Goal: Task Accomplishment & Management: Manage account settings

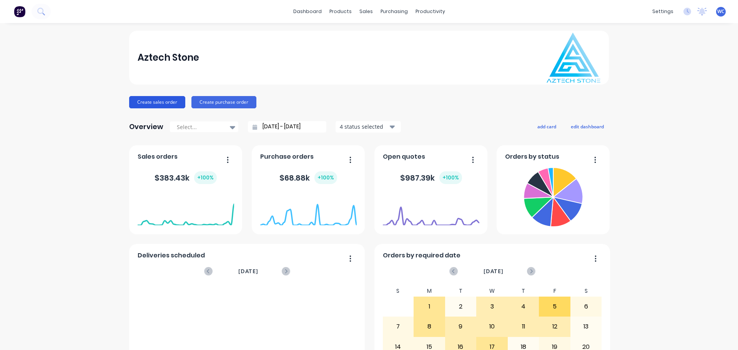
click at [158, 101] on button "Create sales order" at bounding box center [157, 102] width 56 height 12
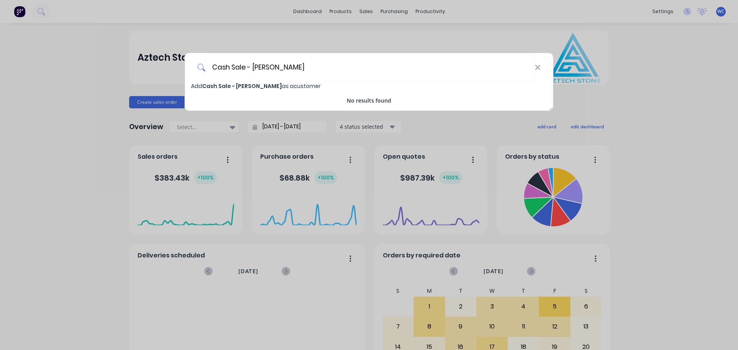
type input "Cash Sale - [PERSON_NAME]"
click at [269, 86] on span "Cash Sale - [PERSON_NAME]" at bounding box center [242, 86] width 80 height 8
select select "AU"
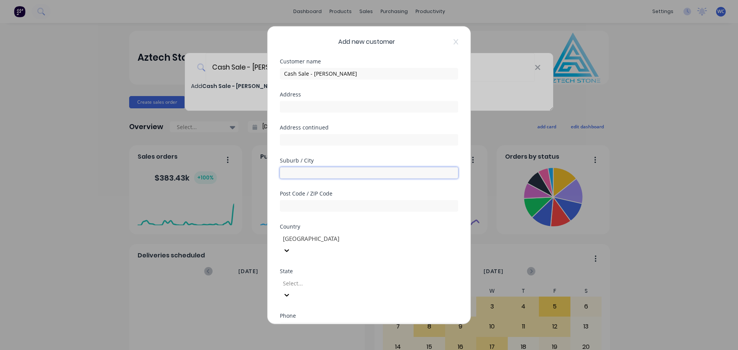
click at [302, 174] on input "text" at bounding box center [369, 173] width 178 height 12
type input "[GEOGRAPHIC_DATA]"
click at [305, 210] on input "text" at bounding box center [369, 206] width 178 height 12
drag, startPoint x: 295, startPoint y: 204, endPoint x: 277, endPoint y: 204, distance: 18.1
click at [277, 204] on div "Add new customer Customer name Cash Sale - [PERSON_NAME] Address Address contin…" at bounding box center [368, 174] width 203 height 297
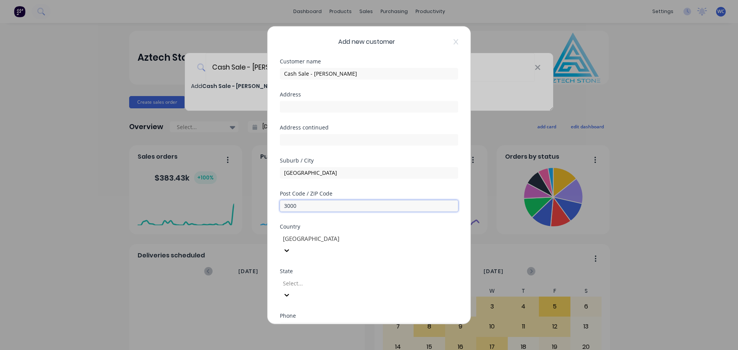
type input "3000"
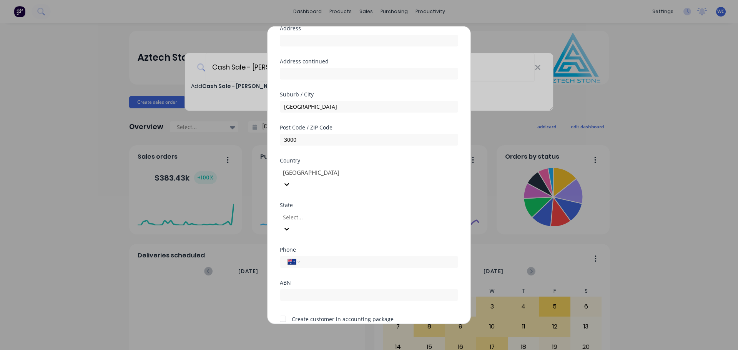
scroll to position [68, 0]
click at [393, 211] on div at bounding box center [337, 216] width 111 height 10
drag, startPoint x: 298, startPoint y: 302, endPoint x: 297, endPoint y: 298, distance: 4.7
click at [323, 256] on input "tel" at bounding box center [377, 260] width 145 height 9
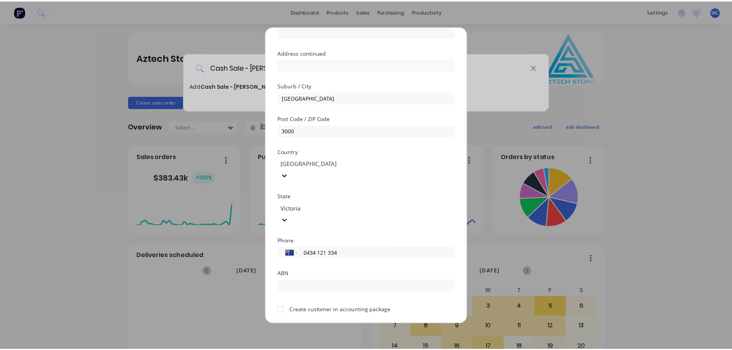
scroll to position [78, 0]
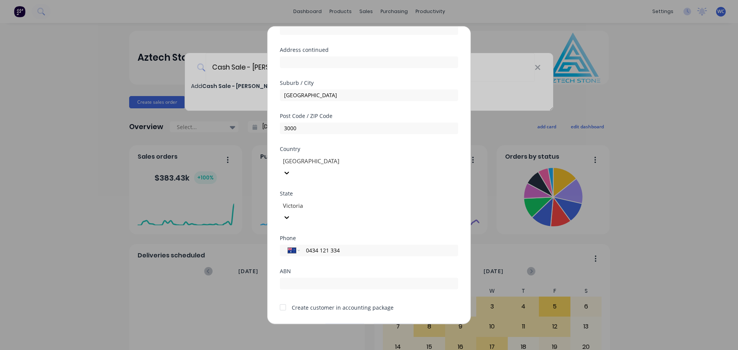
type input "0434 121 334"
click at [353, 324] on button "Save" at bounding box center [345, 330] width 42 height 12
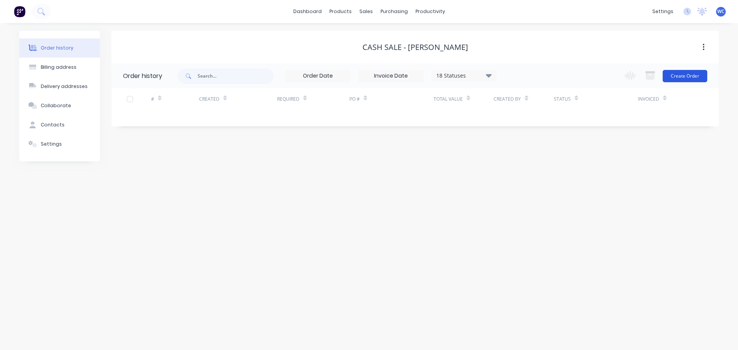
click at [629, 73] on button "Create Order" at bounding box center [684, 76] width 45 height 12
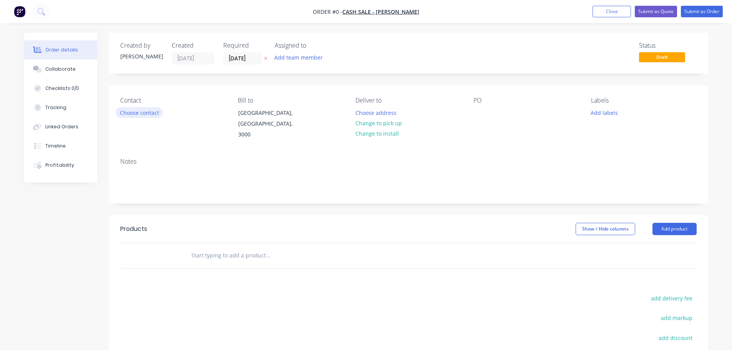
click at [134, 112] on button "Choose contact" at bounding box center [139, 112] width 47 height 10
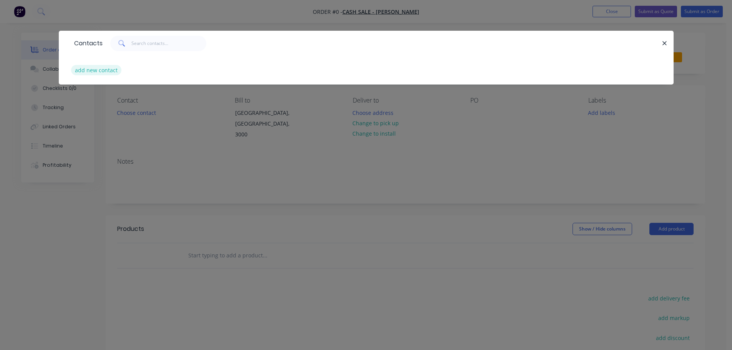
click at [103, 69] on button "add new contact" at bounding box center [96, 70] width 51 height 10
select select "AU"
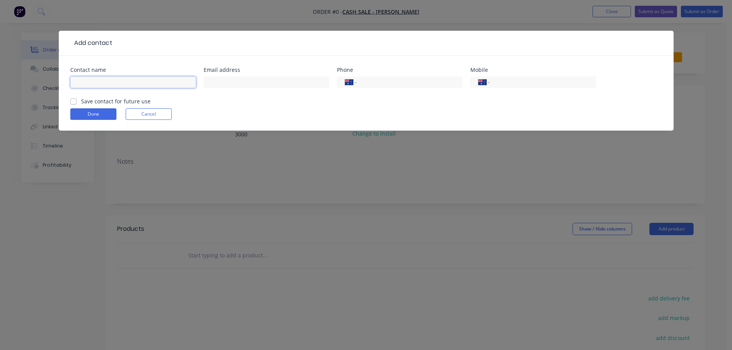
click at [116, 84] on input "text" at bounding box center [133, 82] width 126 height 12
type input "[PERSON_NAME]"
click at [230, 83] on input "text" at bounding box center [267, 82] width 126 height 12
click at [222, 83] on input "text" at bounding box center [267, 82] width 126 height 12
paste input "[PERSON_NAME][EMAIL_ADDRESS][PERSON_NAME][DOMAIN_NAME]"
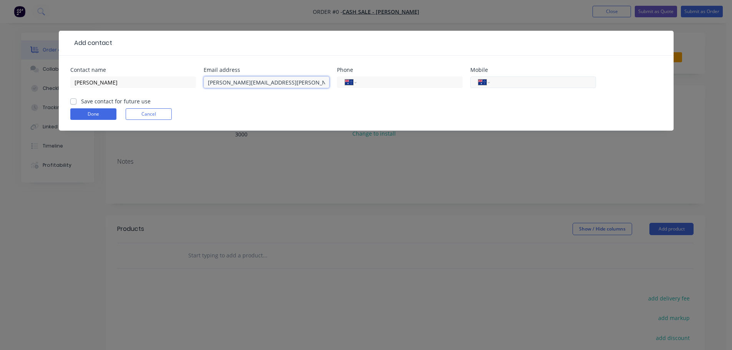
type input "[PERSON_NAME][EMAIL_ADDRESS][PERSON_NAME][DOMAIN_NAME]"
click at [499, 83] on input "tel" at bounding box center [541, 82] width 92 height 9
type input "0434 121 334"
drag, startPoint x: 72, startPoint y: 102, endPoint x: 89, endPoint y: 112, distance: 19.5
click at [81, 102] on label "Save contact for future use" at bounding box center [116, 101] width 70 height 8
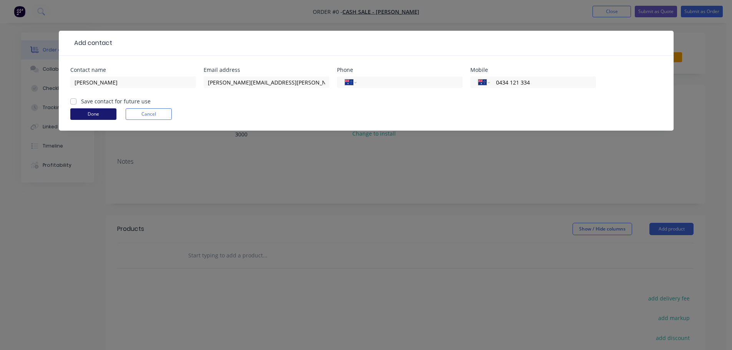
click at [72, 102] on input "Save contact for future use" at bounding box center [73, 100] width 6 height 7
checkbox input "true"
click at [98, 115] on button "Done" at bounding box center [93, 114] width 46 height 12
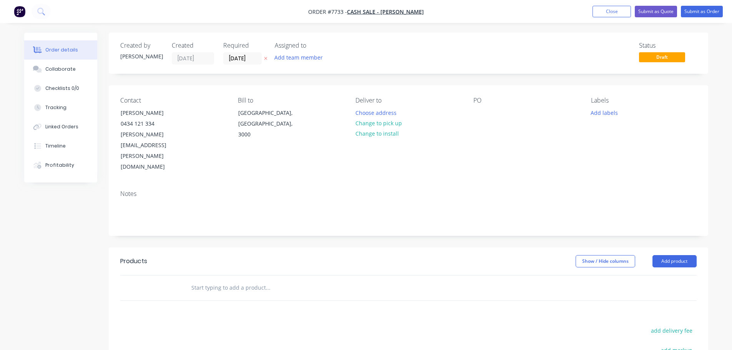
click at [202, 280] on input "text" at bounding box center [268, 287] width 154 height 15
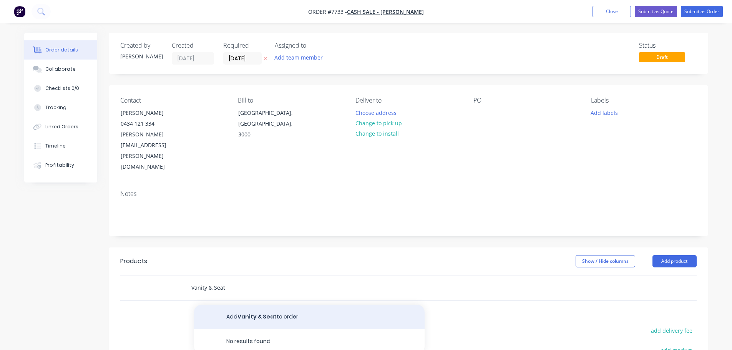
type input "Vanity & Seat"
click at [256, 305] on button "Add Vanity & Seat to order" at bounding box center [309, 317] width 231 height 25
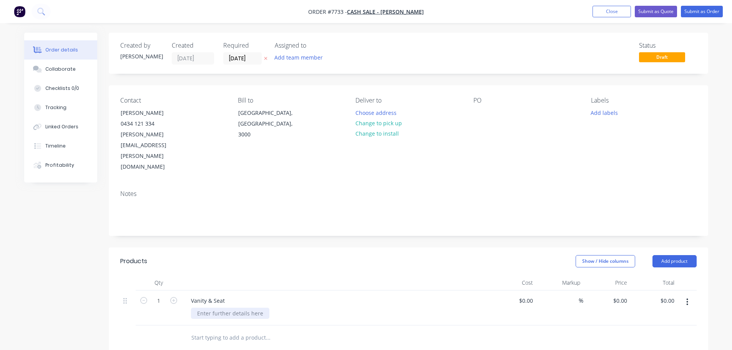
drag, startPoint x: 226, startPoint y: 280, endPoint x: 219, endPoint y: 284, distance: 8.6
click at [221, 308] on div at bounding box center [230, 313] width 78 height 11
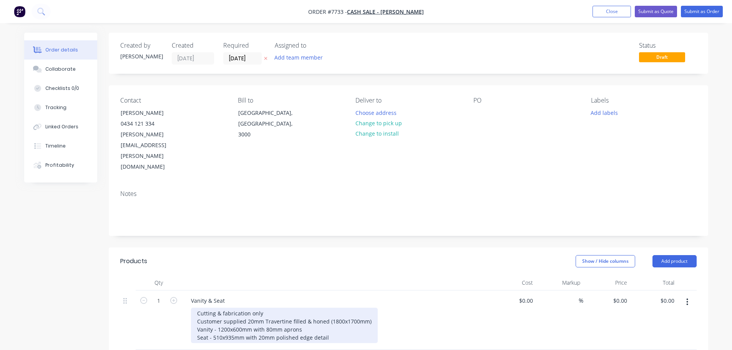
click at [332, 308] on div "Cutting & fabrication only Customer supplied 20mm Travertine filled & honed (18…" at bounding box center [284, 325] width 187 height 35
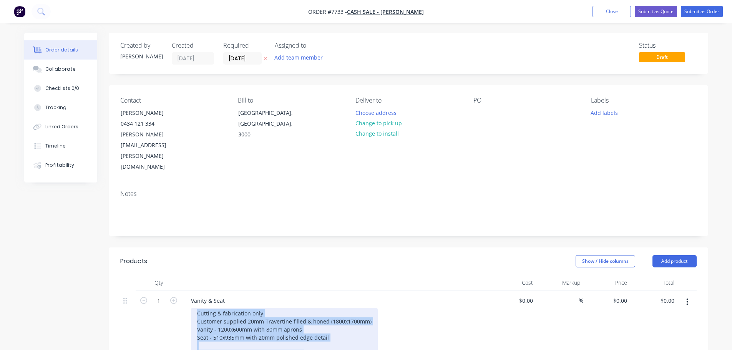
drag, startPoint x: 199, startPoint y: 280, endPoint x: 341, endPoint y: 322, distance: 147.6
click at [341, 322] on div "Cutting & fabrication only Customer supplied 20mm Travertine filled & honed (18…" at bounding box center [284, 333] width 187 height 51
copy div "Cutting & fabrication only Customer supplied 20mm Travertine filled & honed (18…"
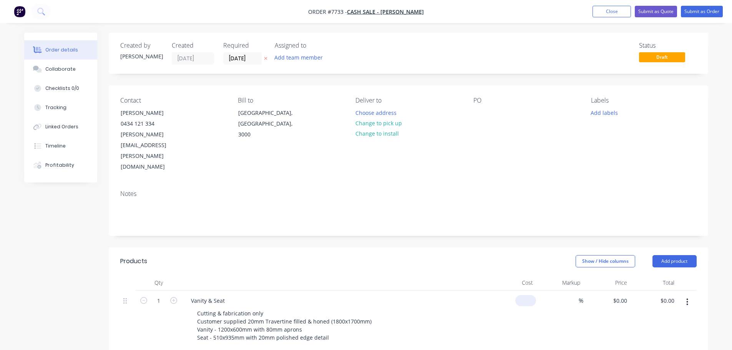
click at [528, 295] on input at bounding box center [527, 300] width 18 height 11
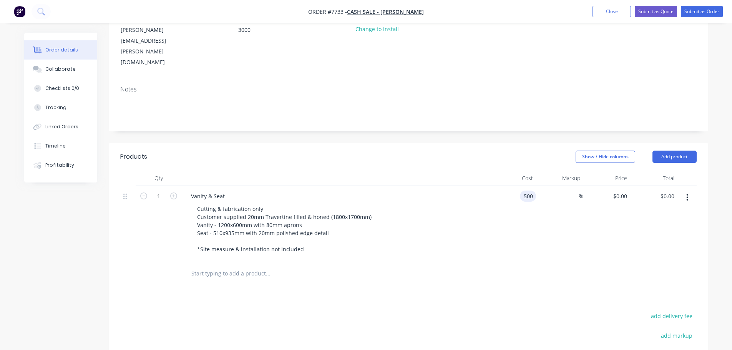
scroll to position [115, 0]
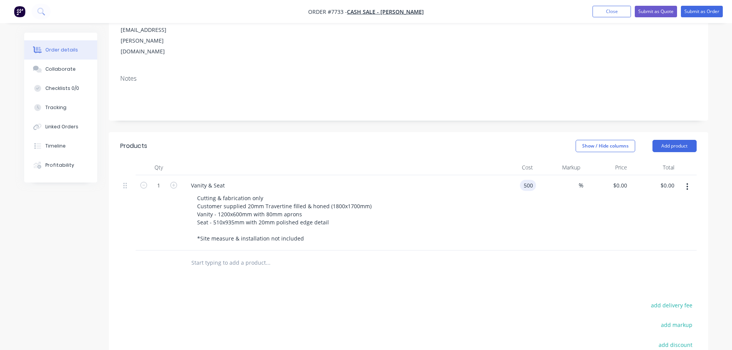
type input "$500.00"
click at [225, 255] on input "text" at bounding box center [268, 262] width 154 height 15
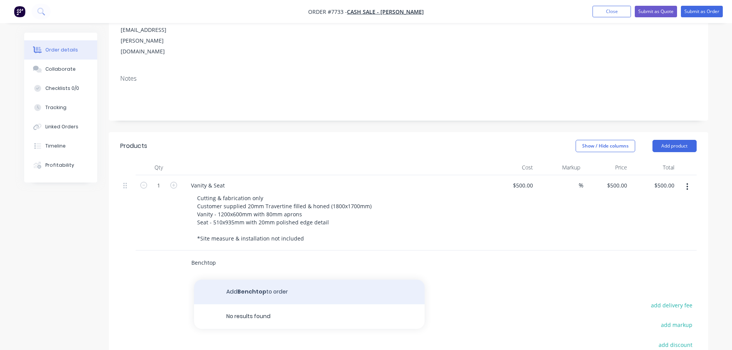
type input "Benchtop"
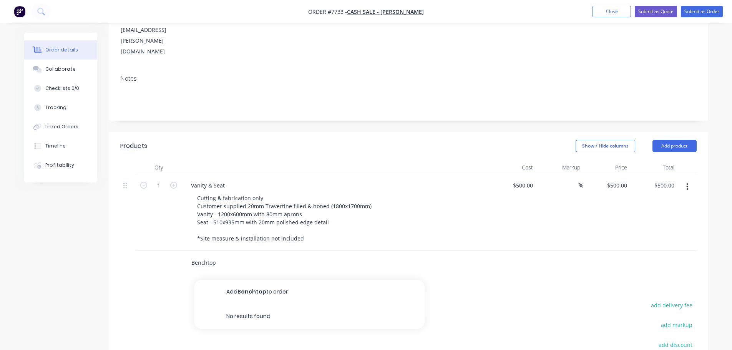
click at [269, 280] on button "Add Benchtop to order" at bounding box center [309, 292] width 231 height 25
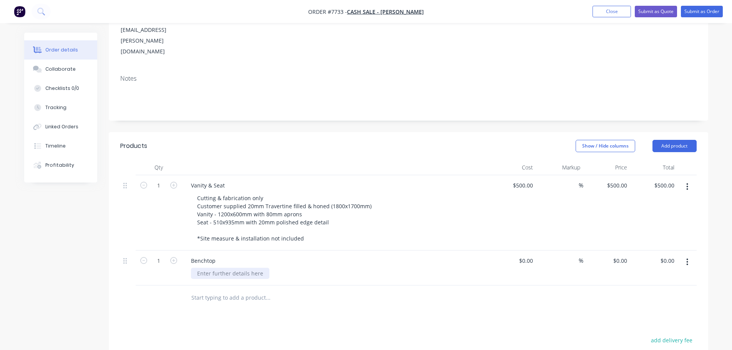
click at [227, 268] on div at bounding box center [230, 273] width 78 height 11
paste div
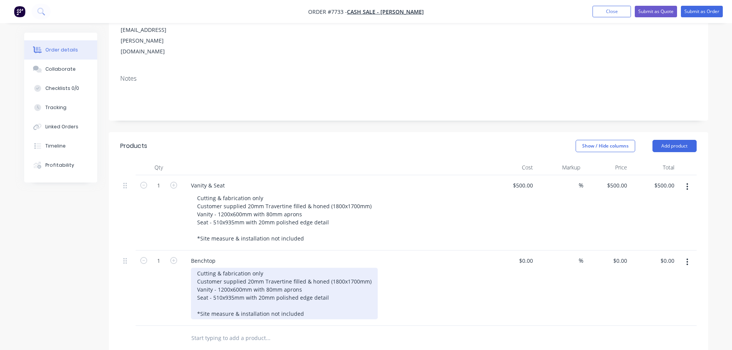
drag, startPoint x: 264, startPoint y: 247, endPoint x: 300, endPoint y: 254, distance: 36.4
click at [264, 268] on div "Cutting & fabrication only Customer supplied 20mm Travertine filled & honed (18…" at bounding box center [284, 293] width 187 height 51
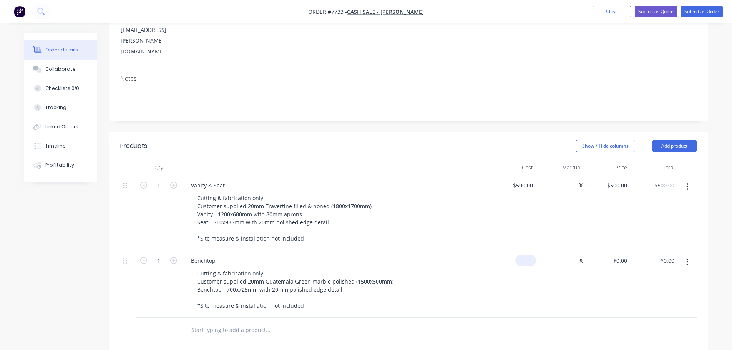
click at [515, 251] on div "$0.00" at bounding box center [512, 284] width 47 height 67
type input "$0.00"
click at [234, 322] on input "text" at bounding box center [268, 329] width 154 height 15
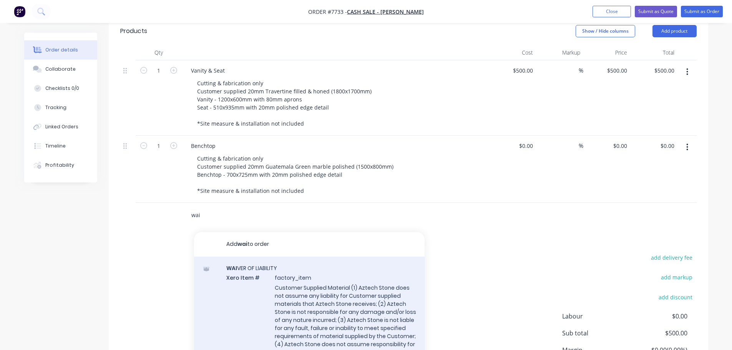
scroll to position [231, 0]
type input "wai"
click at [301, 270] on div "WAI VER OF LIABILITY Xero Item # factory_item Customer Supplied Material (1) Az…" at bounding box center [309, 331] width 231 height 151
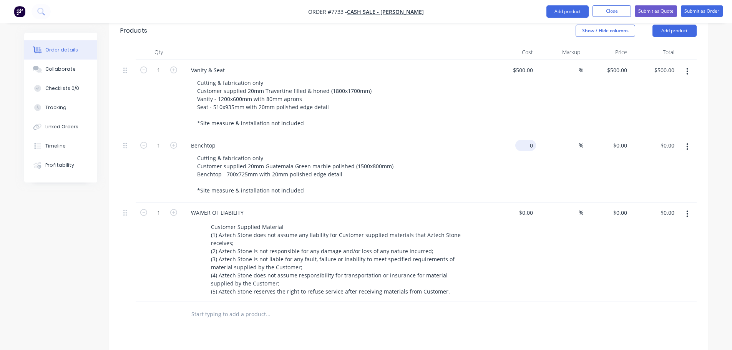
click at [521, 135] on div "0 $0.00" at bounding box center [512, 168] width 47 height 67
type input "255"
type input "500"
type input "$255.00"
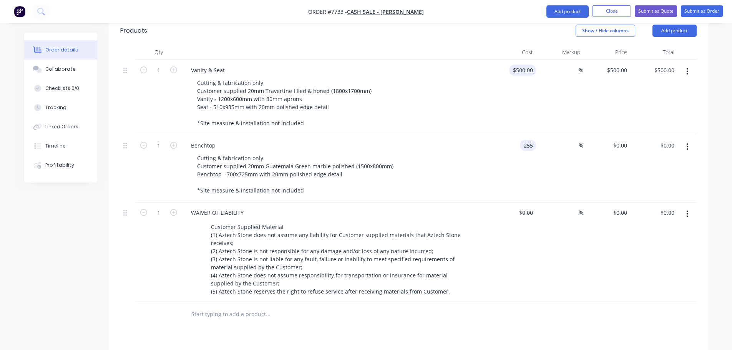
type input "$255.00"
click at [521, 65] on div "500 500" at bounding box center [528, 70] width 16 height 11
type input "$695.00"
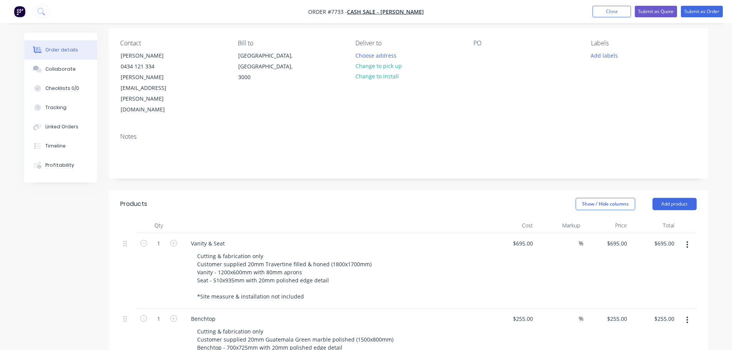
scroll to position [38, 0]
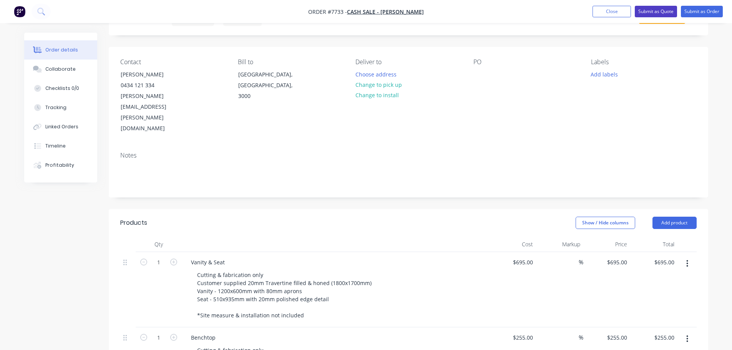
click at [629, 10] on button "Submit as Quote" at bounding box center [656, 12] width 42 height 12
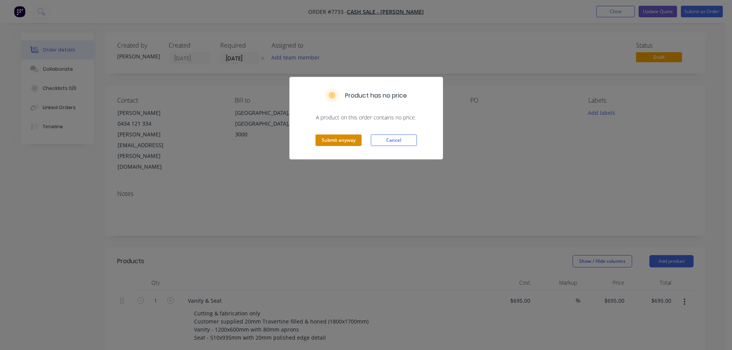
click at [339, 138] on button "Submit anyway" at bounding box center [338, 140] width 46 height 12
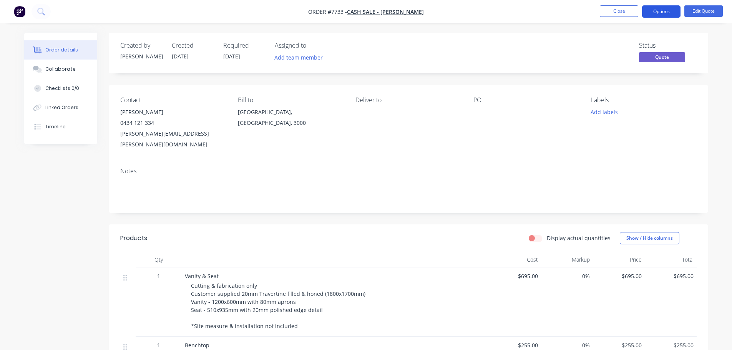
click at [629, 9] on button "Options" at bounding box center [661, 11] width 38 height 12
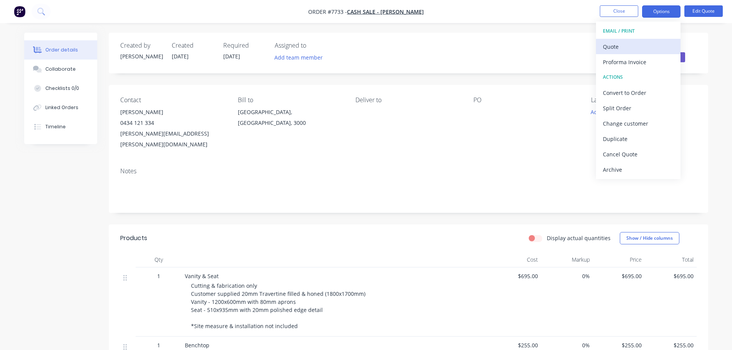
click at [621, 48] on div "Quote" at bounding box center [638, 46] width 71 height 11
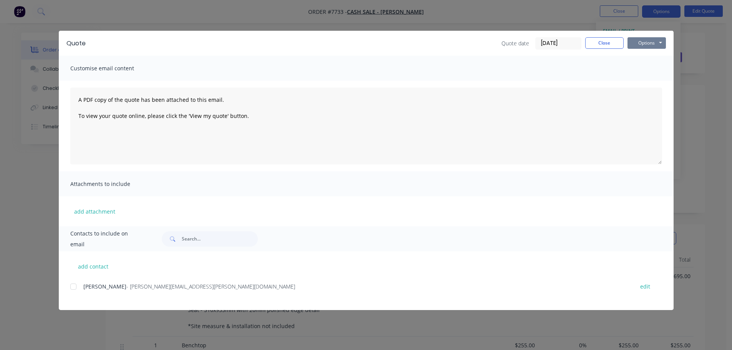
click at [629, 41] on button "Options" at bounding box center [646, 43] width 38 height 12
click at [629, 56] on button "Preview" at bounding box center [651, 56] width 49 height 13
click at [601, 43] on button "Close" at bounding box center [604, 43] width 38 height 12
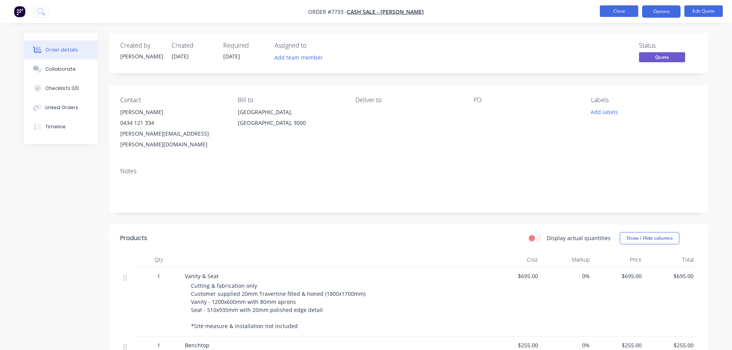
click at [628, 12] on button "Close" at bounding box center [619, 11] width 38 height 12
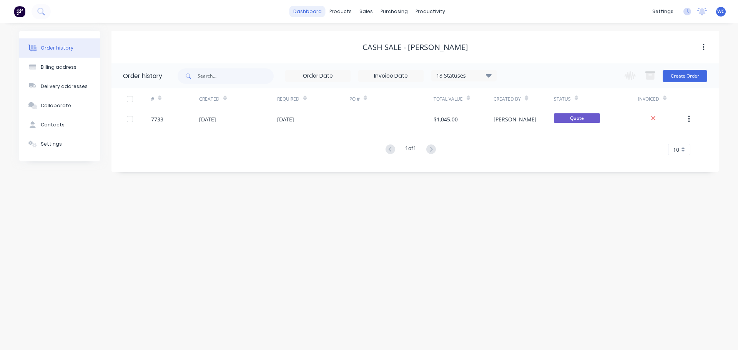
click at [309, 13] on link "dashboard" at bounding box center [307, 12] width 36 height 12
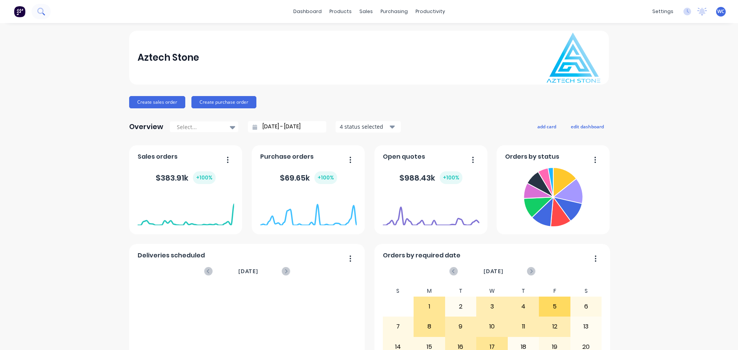
click at [42, 10] on icon at bounding box center [40, 11] width 7 height 7
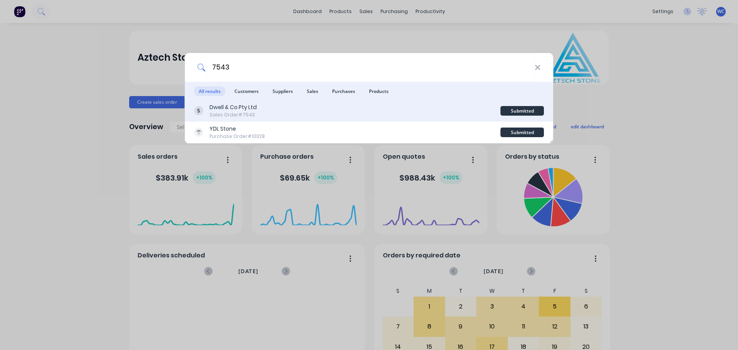
type input "7543"
click at [239, 108] on div "Dwell & Co Pty Ltd" at bounding box center [232, 107] width 47 height 8
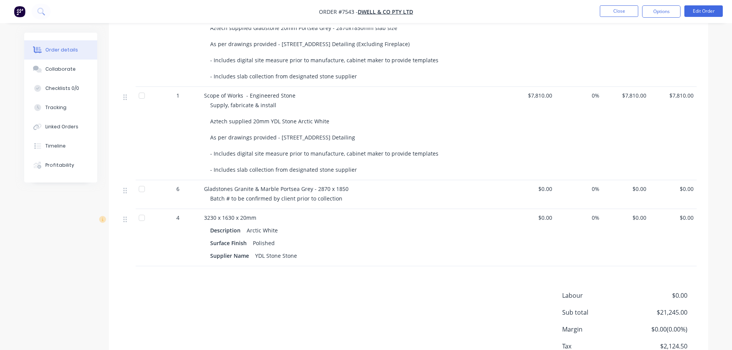
scroll to position [307, 0]
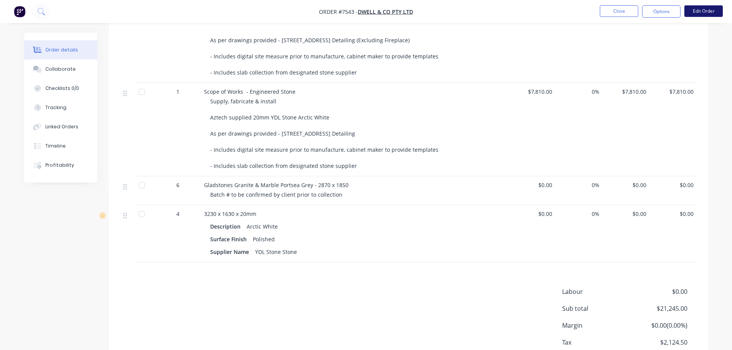
click at [629, 12] on button "Edit Order" at bounding box center [703, 11] width 38 height 12
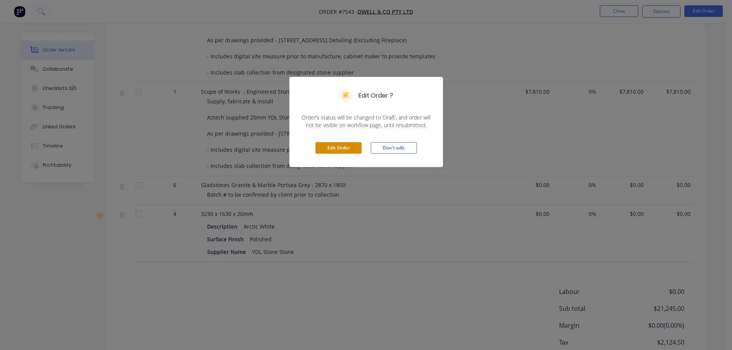
click at [353, 148] on button "Edit Order" at bounding box center [338, 148] width 46 height 12
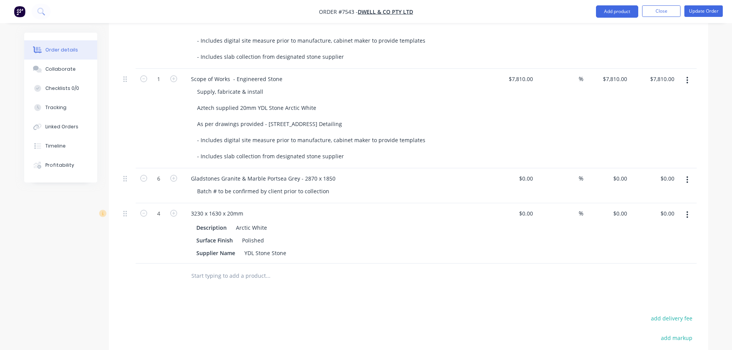
scroll to position [346, 0]
click at [211, 268] on input "text" at bounding box center [268, 275] width 154 height 15
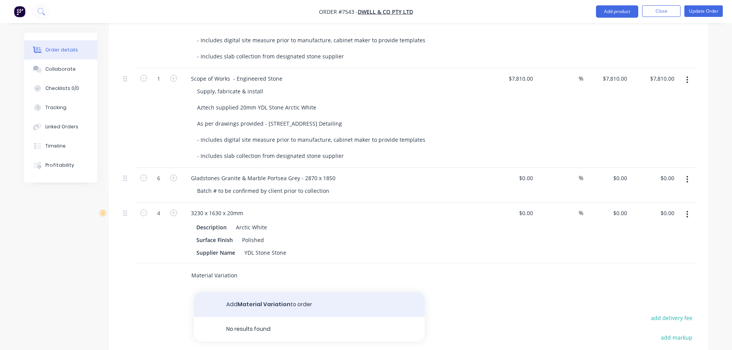
type input "Material Variation"
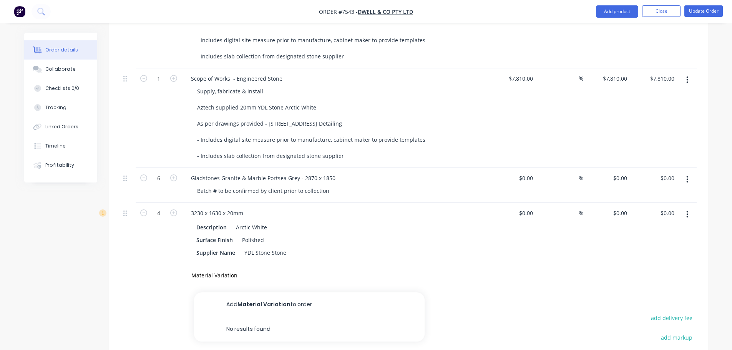
drag, startPoint x: 262, startPoint y: 290, endPoint x: 254, endPoint y: 287, distance: 7.7
click at [262, 292] on button "Add Material Variation to order" at bounding box center [309, 304] width 231 height 25
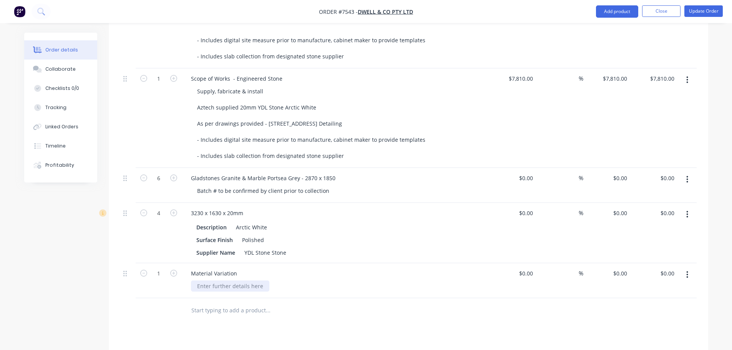
click at [211, 280] on div at bounding box center [230, 285] width 78 height 11
click at [334, 280] on div "20mm Portsea Grey ($200m2) swapped to Damastas" at bounding box center [264, 285] width 146 height 11
click at [522, 263] on div "$0.00" at bounding box center [512, 280] width 47 height 35
type input "$3,995.00"
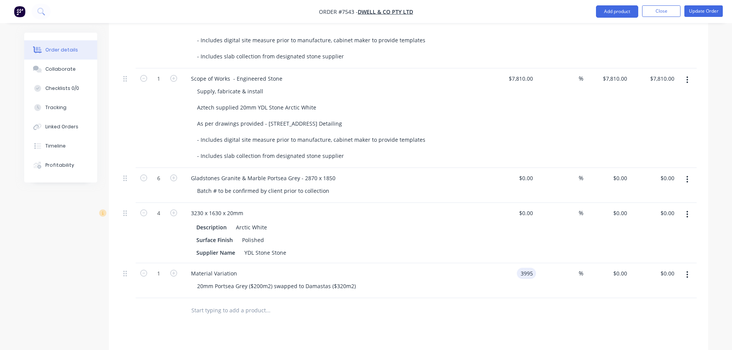
type input "$3,995.00"
click at [211, 303] on input "text" at bounding box center [268, 310] width 154 height 15
type input "D"
click at [192, 268] on div "Material Variation" at bounding box center [214, 273] width 58 height 11
click at [229, 303] on input "text" at bounding box center [268, 310] width 154 height 15
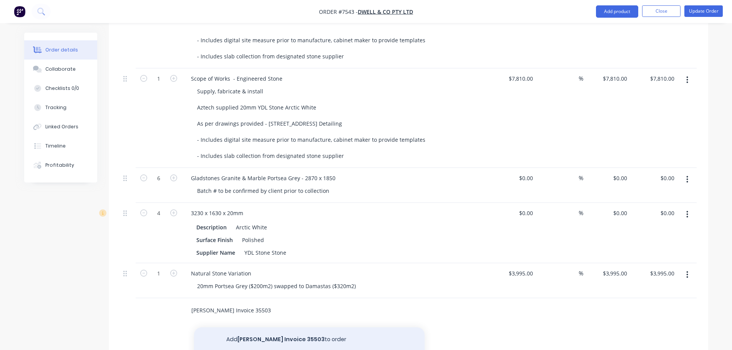
type input "[PERSON_NAME] Invoice 35503"
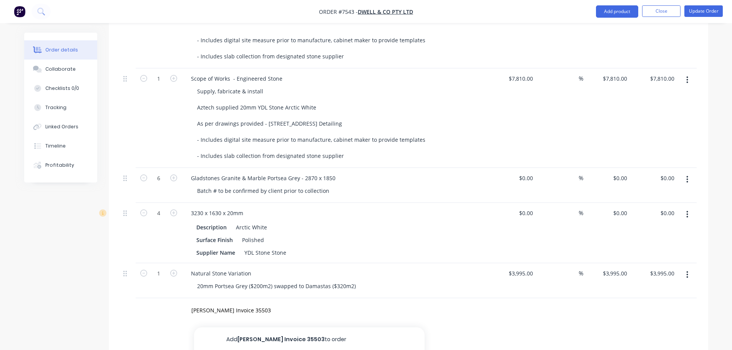
drag, startPoint x: 240, startPoint y: 327, endPoint x: 238, endPoint y: 323, distance: 4.6
click at [240, 327] on button "Add [PERSON_NAME] Invoice 35503 to order" at bounding box center [309, 339] width 231 height 25
click at [221, 315] on div at bounding box center [230, 320] width 78 height 11
type input "$0.00"
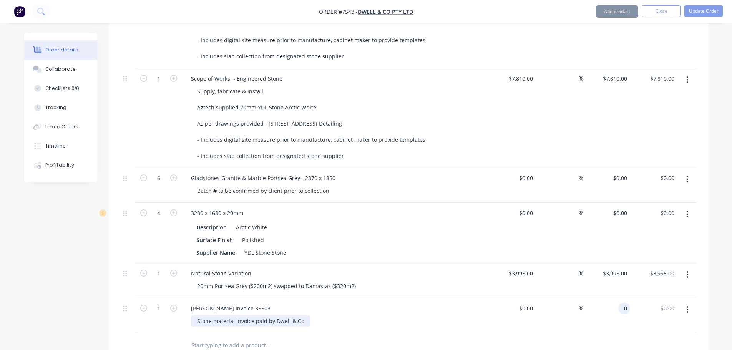
type input "$0.00"
type input "-11881.85"
type input "$-11,881.85"
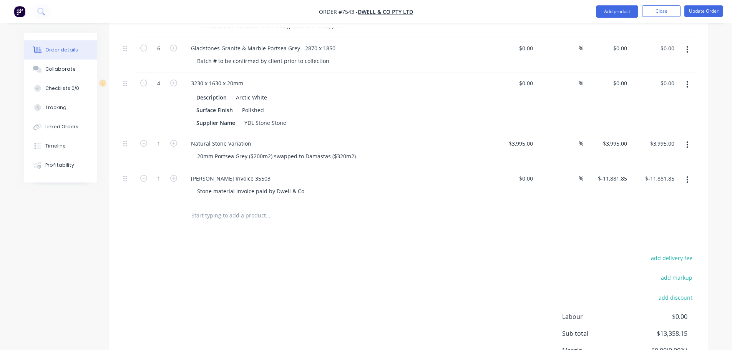
scroll to position [462, 0]
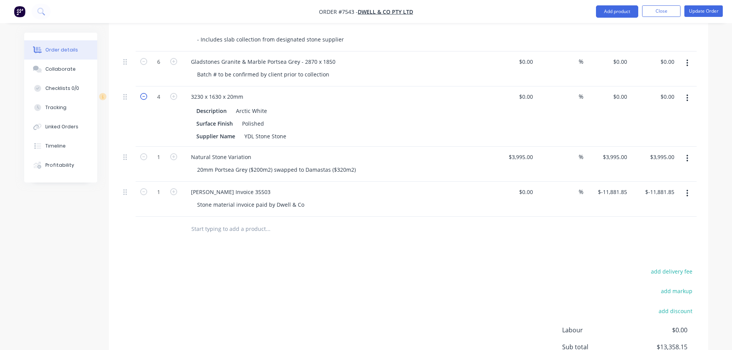
click at [144, 93] on icon "button" at bounding box center [143, 96] width 7 height 7
type input "3"
drag, startPoint x: 450, startPoint y: 290, endPoint x: 449, endPoint y: 284, distance: 7.0
click at [450, 287] on div "add delivery fee add markup add discount Labour $0.00 Sub total $13,358.15 Marg…" at bounding box center [408, 340] width 576 height 148
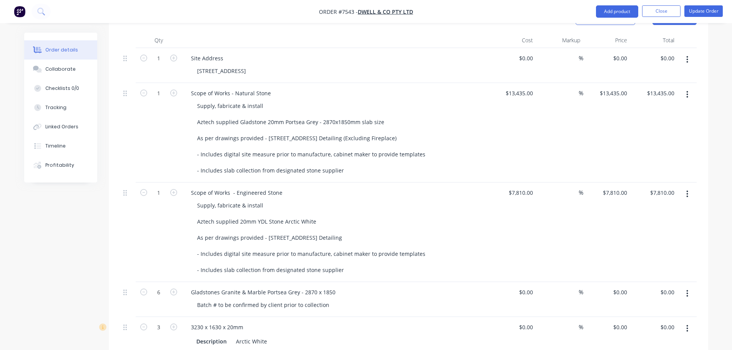
scroll to position [193, 0]
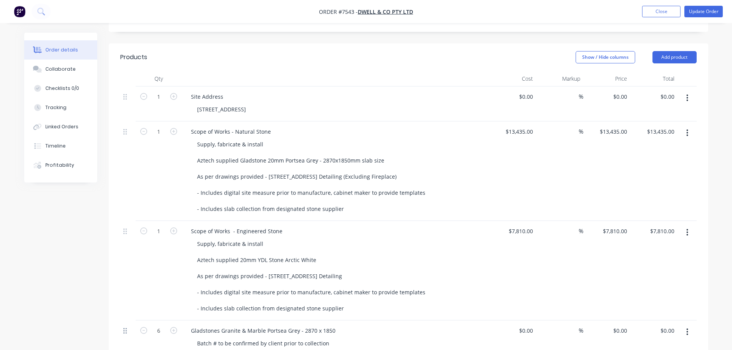
click at [124, 327] on icon at bounding box center [124, 330] width 3 height 7
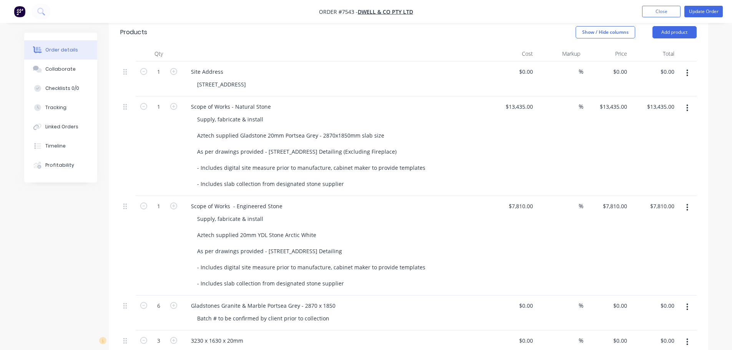
scroll to position [270, 0]
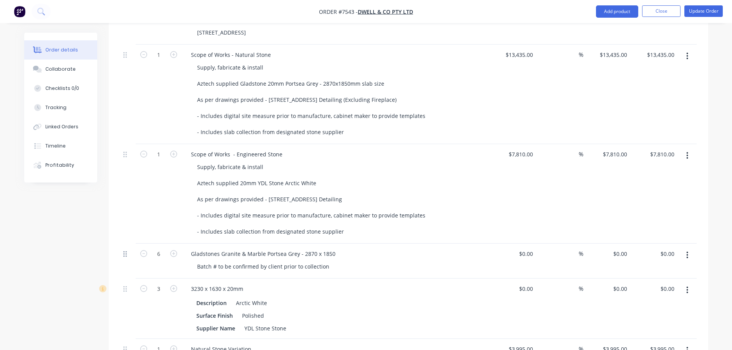
click at [126, 251] on icon at bounding box center [124, 254] width 3 height 6
click at [175, 250] on icon "button" at bounding box center [173, 253] width 7 height 7
click at [142, 250] on icon "button" at bounding box center [143, 253] width 7 height 7
type input "6"
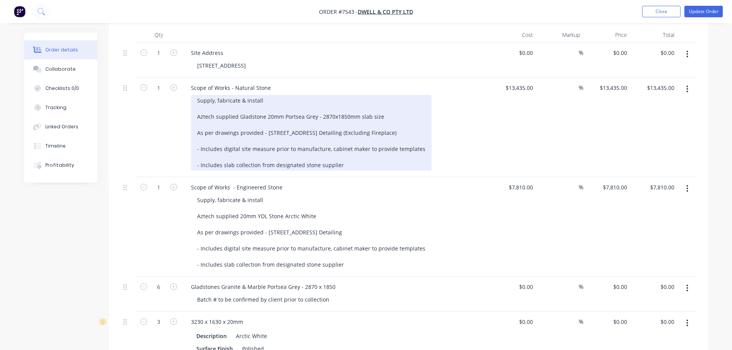
scroll to position [116, 0]
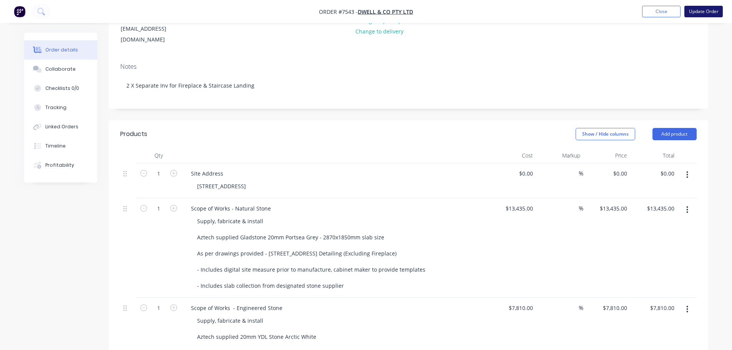
click at [629, 9] on button "Update Order" at bounding box center [703, 12] width 38 height 12
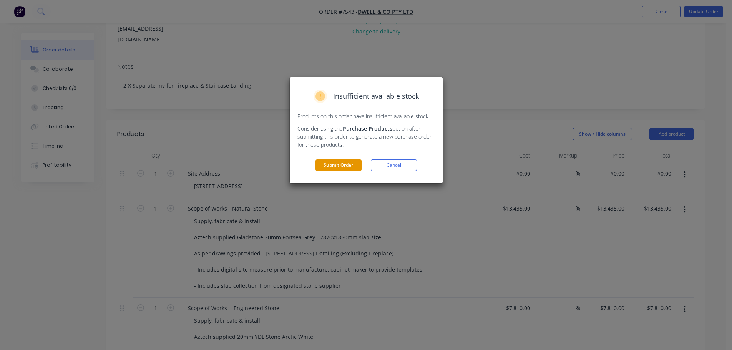
click at [347, 165] on button "Submit Order" at bounding box center [338, 165] width 46 height 12
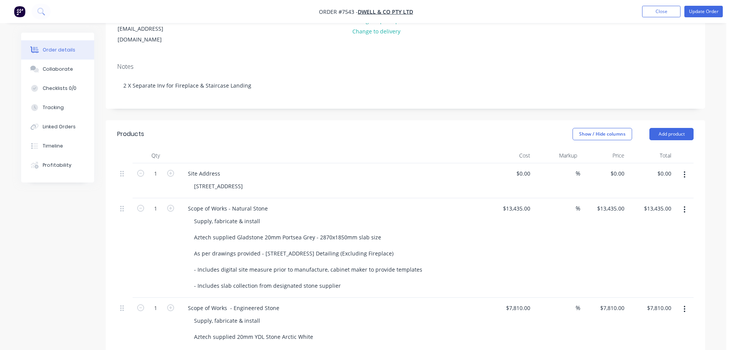
scroll to position [0, 0]
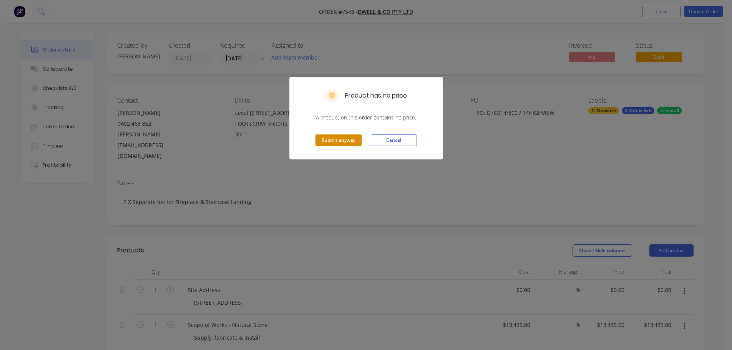
drag, startPoint x: 339, startPoint y: 139, endPoint x: 488, endPoint y: 89, distance: 156.5
click at [342, 138] on button "Submit anyway" at bounding box center [338, 140] width 46 height 12
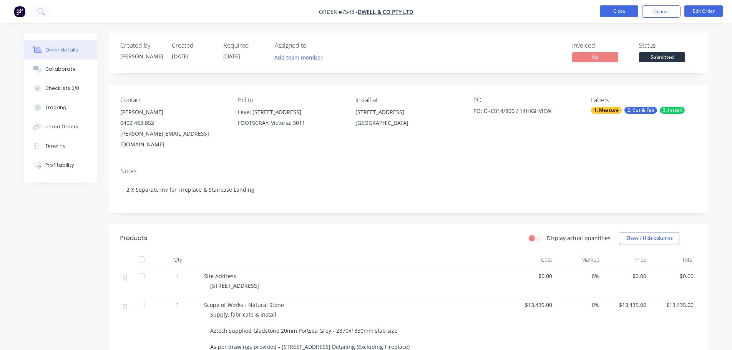
click at [627, 12] on button "Close" at bounding box center [619, 11] width 38 height 12
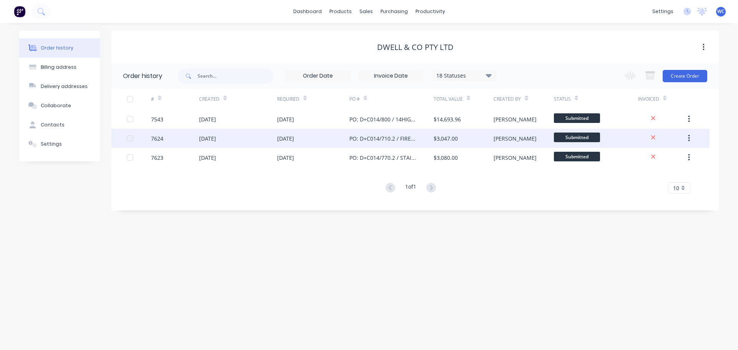
click at [386, 137] on div "PO: D+C014/710.2 / FIREPLACE" at bounding box center [383, 138] width 69 height 8
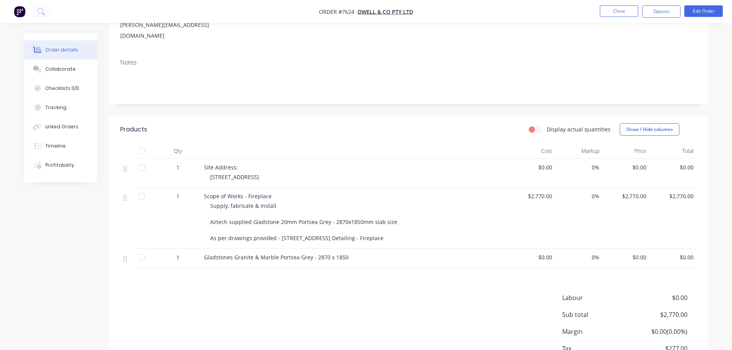
scroll to position [115, 0]
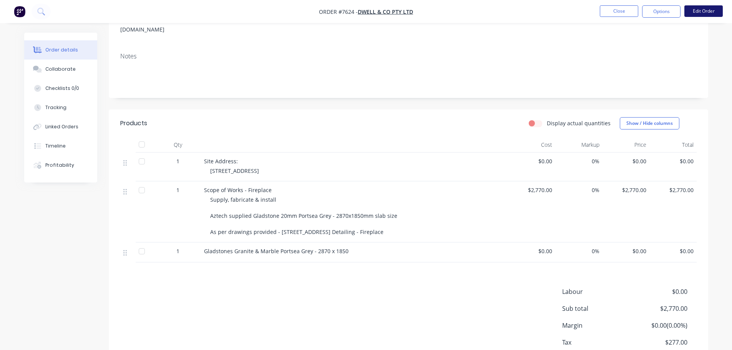
click at [629, 12] on button "Edit Order" at bounding box center [703, 11] width 38 height 12
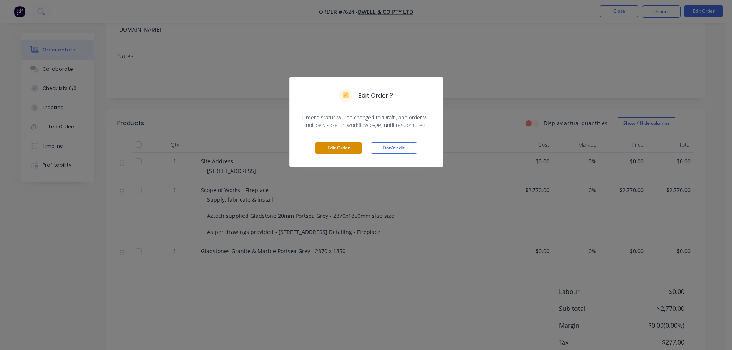
click at [332, 149] on button "Edit Order" at bounding box center [338, 148] width 46 height 12
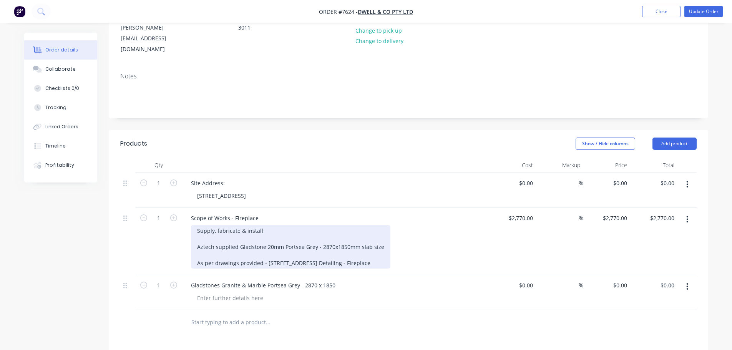
scroll to position [115, 0]
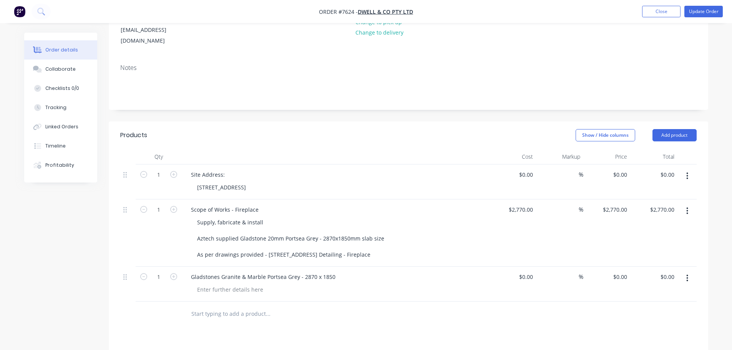
click at [226, 306] on input "text" at bounding box center [268, 313] width 154 height 15
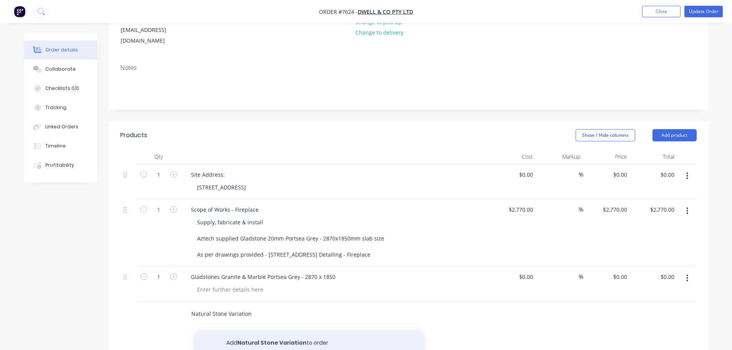
type input "Natural Stone Variation"
click at [253, 331] on button "Add Natural Stone Variation to order" at bounding box center [309, 343] width 231 height 25
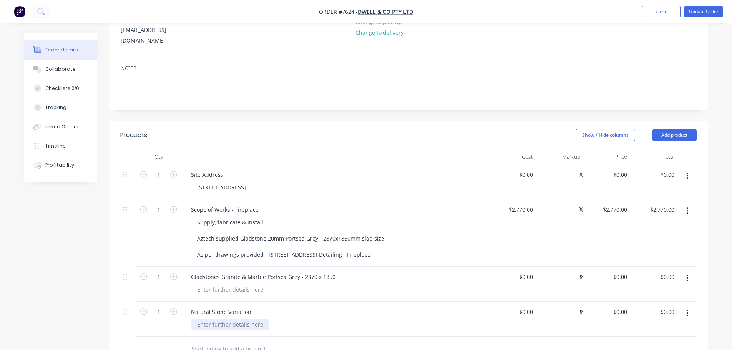
click at [216, 319] on div at bounding box center [230, 324] width 78 height 11
type input "$570.71"
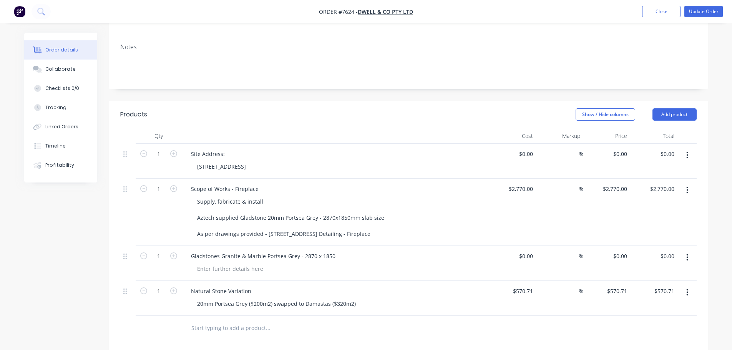
scroll to position [154, 0]
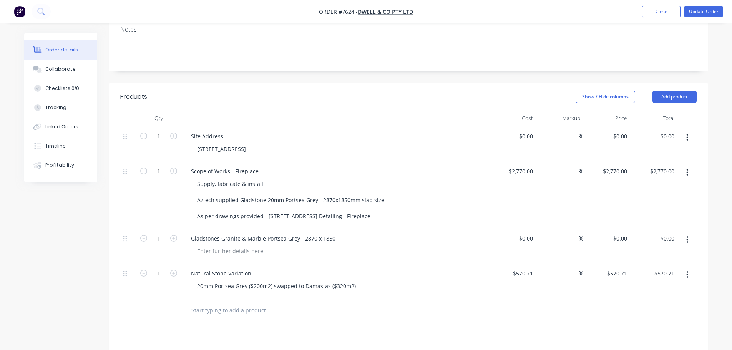
click at [209, 303] on input "text" at bounding box center [268, 310] width 154 height 15
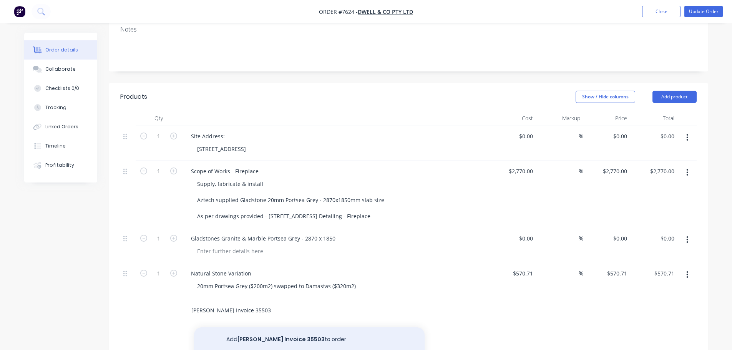
type input "[PERSON_NAME] Invoice 35503"
click at [246, 327] on button "Add [PERSON_NAME] Invoice 35503 to order" at bounding box center [309, 339] width 231 height 25
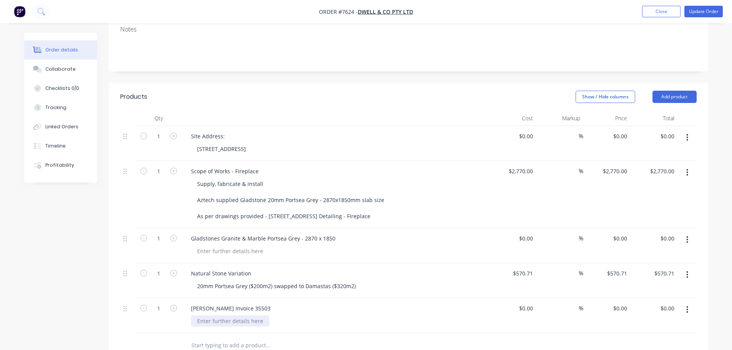
click at [214, 315] on div at bounding box center [230, 320] width 78 height 11
click at [629, 303] on button "button" at bounding box center [687, 310] width 18 height 14
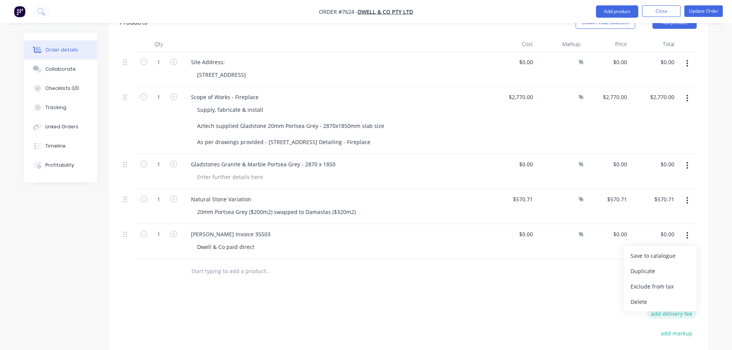
scroll to position [231, 0]
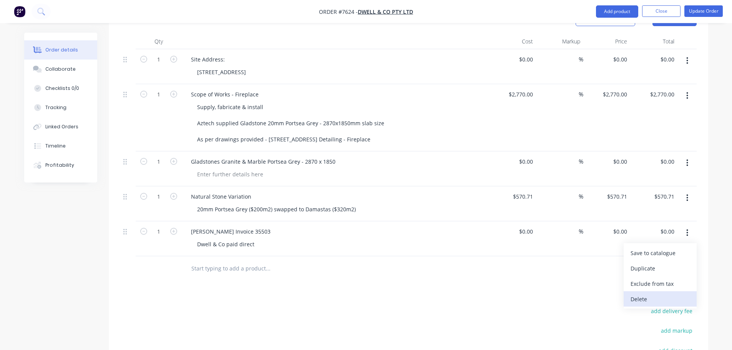
click at [629, 294] on div "Delete" at bounding box center [660, 299] width 59 height 11
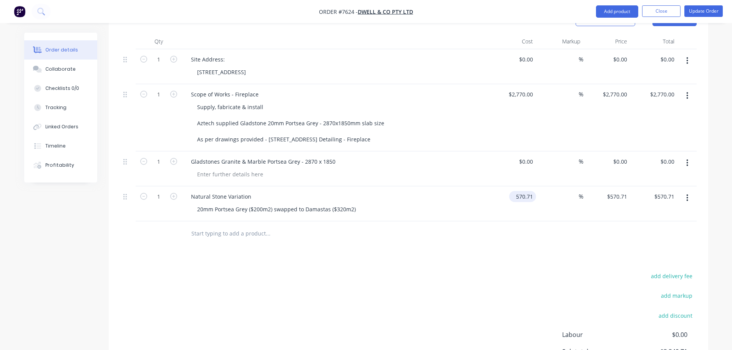
click at [527, 191] on input "570.71" at bounding box center [524, 196] width 24 height 11
type input "$0.00"
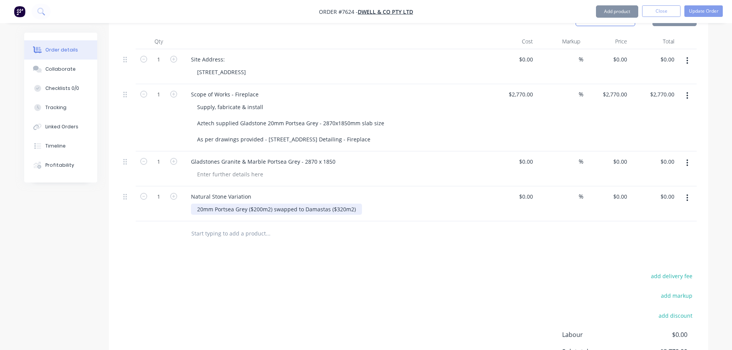
click at [358, 204] on div "20mm Portsea Grey ($200m2) swapped to Damastas ($320m2)" at bounding box center [276, 209] width 171 height 11
click at [356, 204] on div "20mm Portsea Grey ($200m2) swapped to Damastas ($320m2)" at bounding box center [276, 209] width 171 height 11
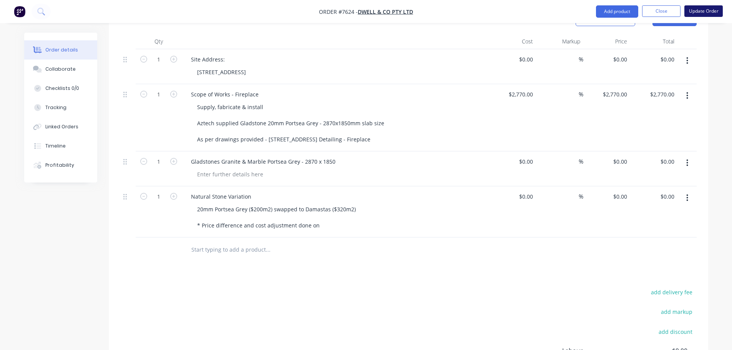
click at [629, 9] on button "Update Order" at bounding box center [703, 11] width 38 height 12
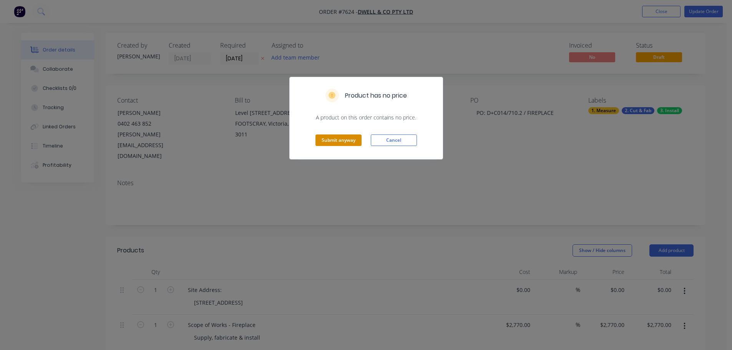
click at [330, 140] on button "Submit anyway" at bounding box center [338, 140] width 46 height 12
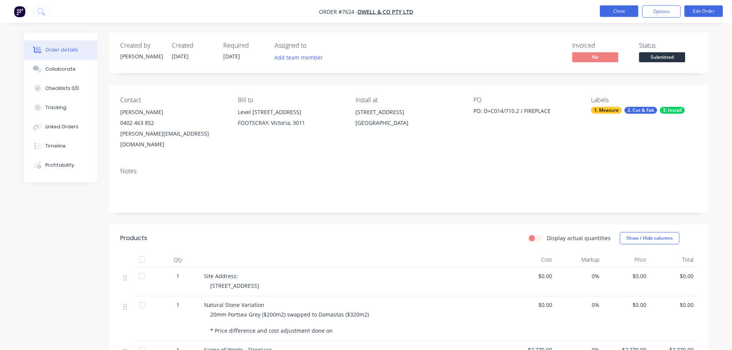
click at [622, 9] on button "Close" at bounding box center [619, 11] width 38 height 12
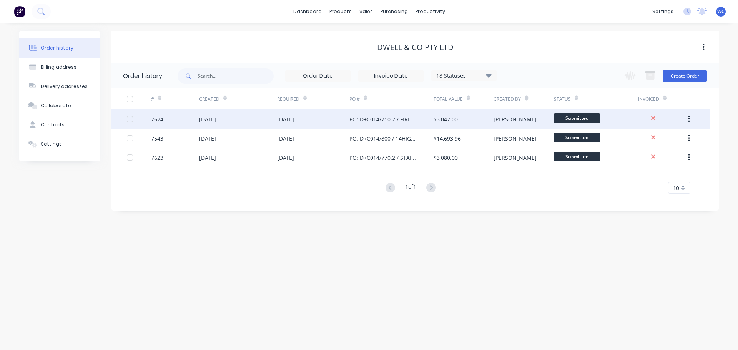
click at [319, 118] on div "[DATE]" at bounding box center [313, 119] width 72 height 19
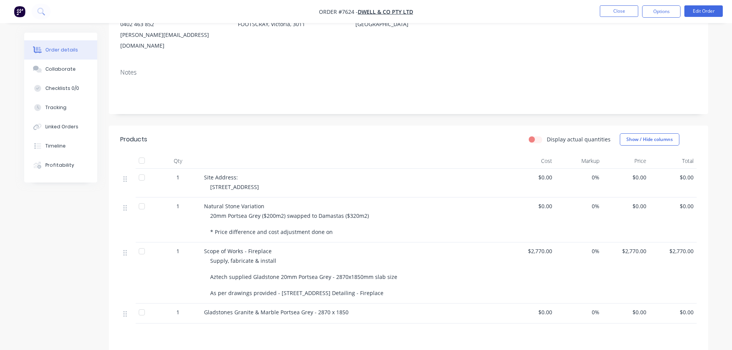
scroll to position [115, 0]
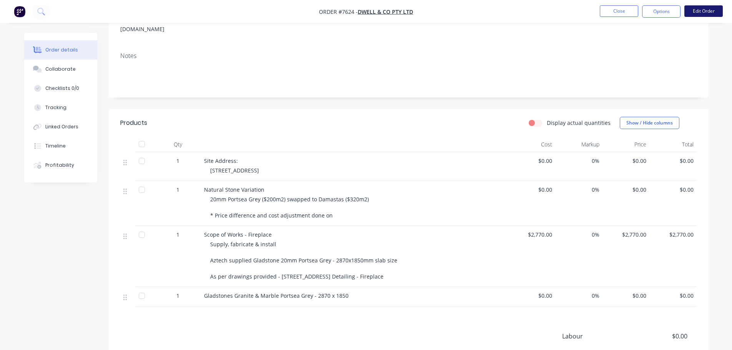
click at [629, 10] on button "Edit Order" at bounding box center [703, 11] width 38 height 12
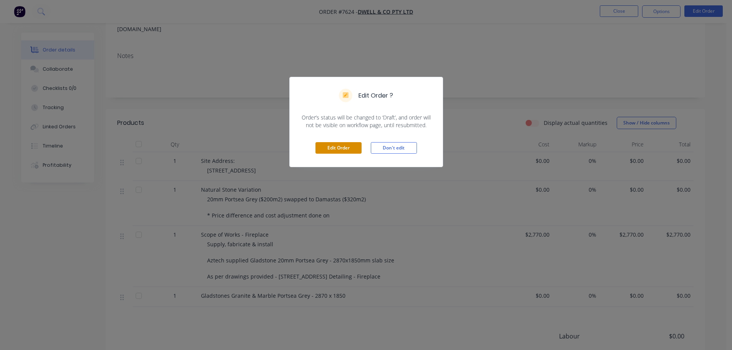
click at [347, 146] on button "Edit Order" at bounding box center [338, 148] width 46 height 12
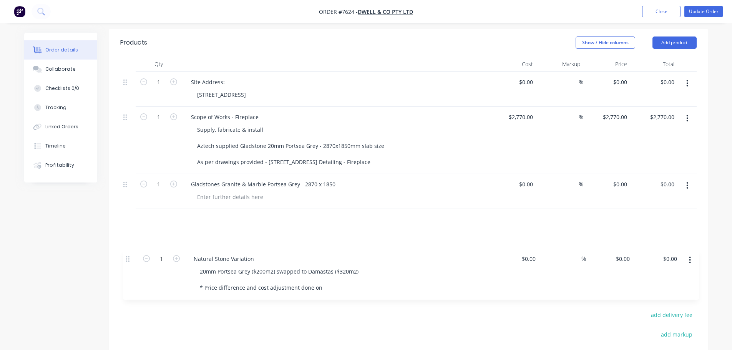
scroll to position [209, 0]
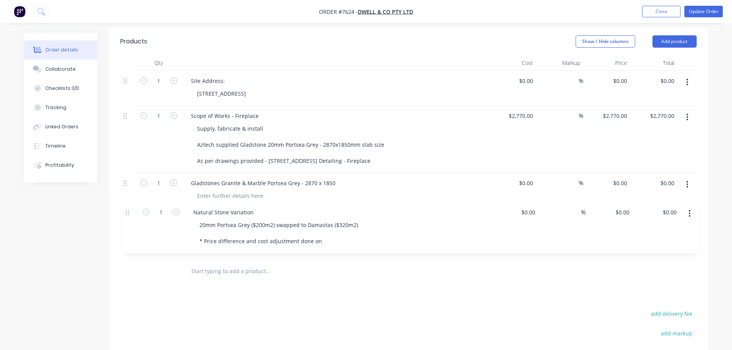
drag, startPoint x: 124, startPoint y: 123, endPoint x: 126, endPoint y: 215, distance: 92.6
click at [126, 215] on div "1 Site Address: [STREET_ADDRESS] $0.00 $0.00 % $0.00 $0.00 $0.00 $0.00 1 Natura…" at bounding box center [408, 165] width 576 height 188
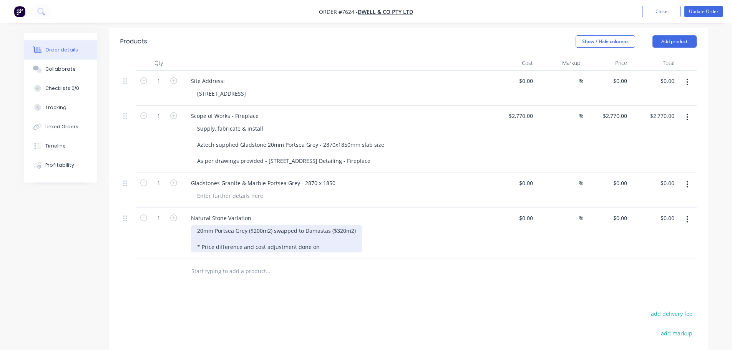
click at [319, 236] on div "20mm Portsea Grey ($200m2) swapped to Damastas ($320m2) * Price difference and …" at bounding box center [276, 238] width 171 height 27
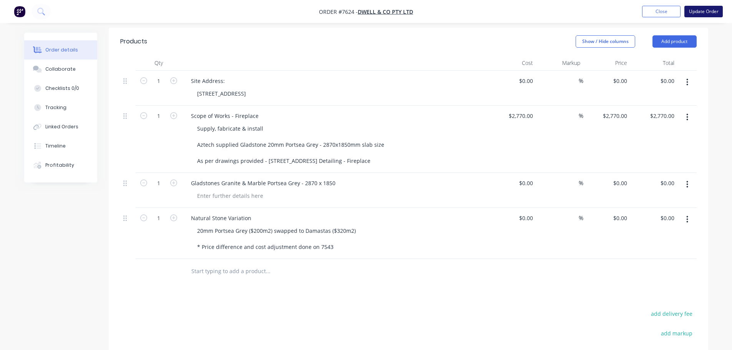
click at [629, 11] on button "Update Order" at bounding box center [703, 12] width 38 height 12
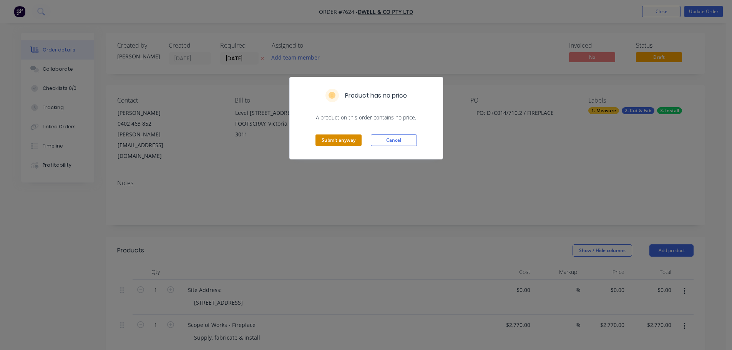
click at [342, 141] on button "Submit anyway" at bounding box center [338, 140] width 46 height 12
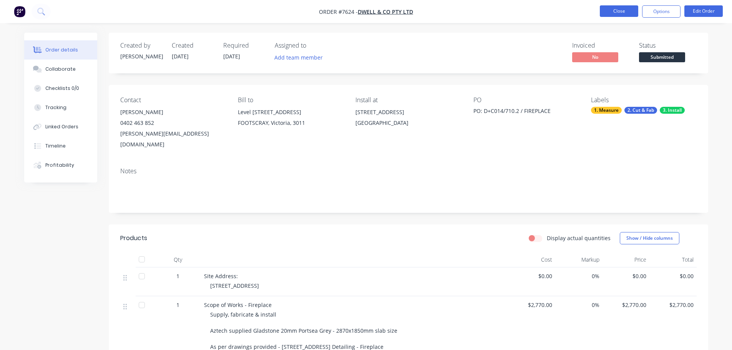
click at [618, 12] on button "Close" at bounding box center [619, 11] width 38 height 12
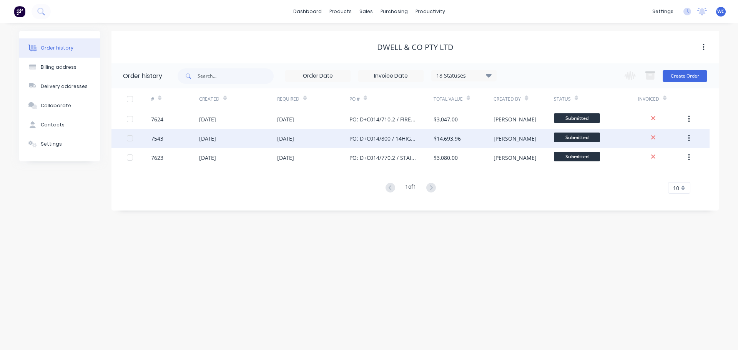
click at [239, 140] on div "[DATE]" at bounding box center [238, 138] width 78 height 19
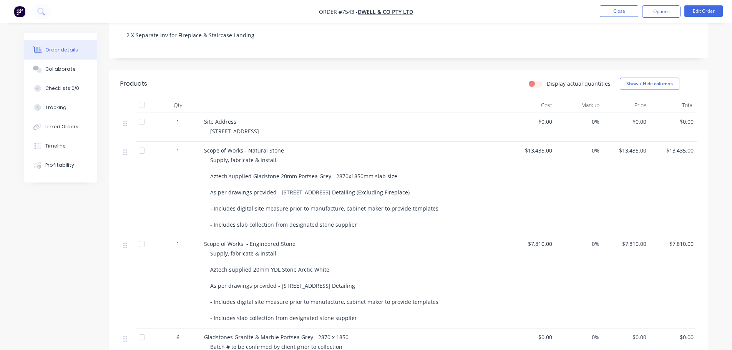
scroll to position [154, 0]
click at [629, 11] on button "Options" at bounding box center [661, 11] width 38 height 12
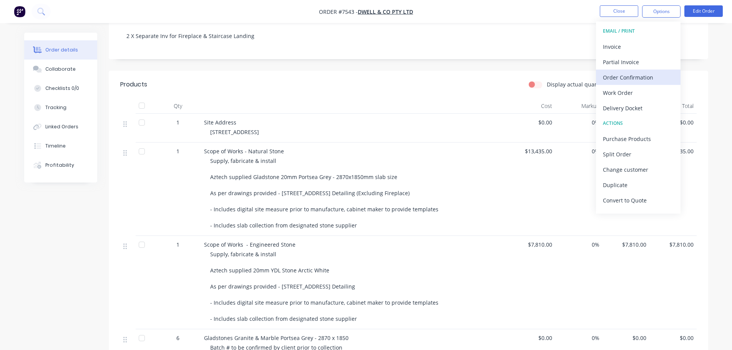
click at [629, 75] on div "Order Confirmation" at bounding box center [638, 77] width 71 height 11
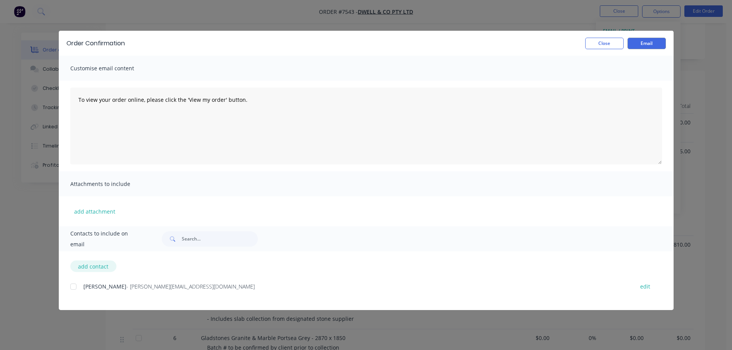
click at [103, 264] on button "add contact" at bounding box center [93, 267] width 46 height 12
select select "AU"
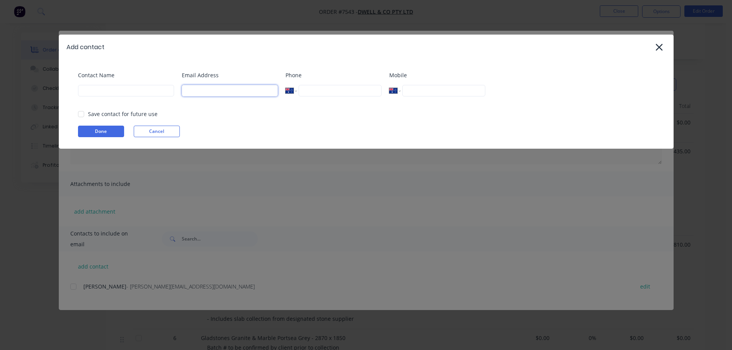
click at [194, 90] on input at bounding box center [230, 91] width 96 height 12
type input "[PERSON_NAME][EMAIL_ADDRESS][DOMAIN_NAME]"
type input "[PERSON_NAME]"
type input "0417 190 983"
click at [112, 130] on button "Done" at bounding box center [101, 132] width 46 height 12
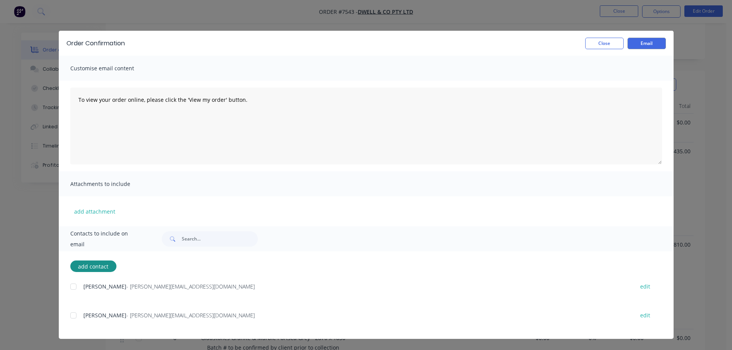
click at [74, 315] on div at bounding box center [73, 315] width 15 height 15
click at [629, 42] on button "Email" at bounding box center [646, 44] width 38 height 12
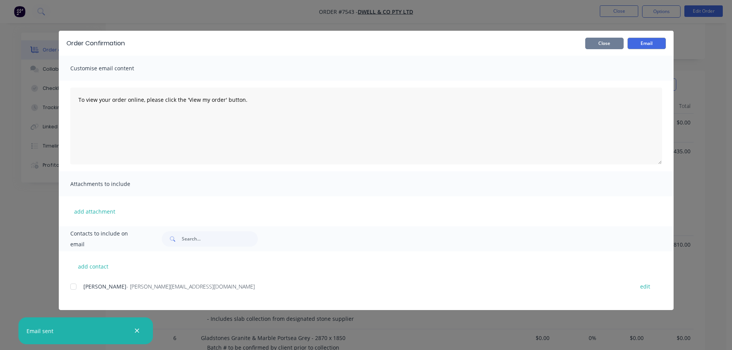
click at [604, 45] on button "Close" at bounding box center [604, 44] width 38 height 12
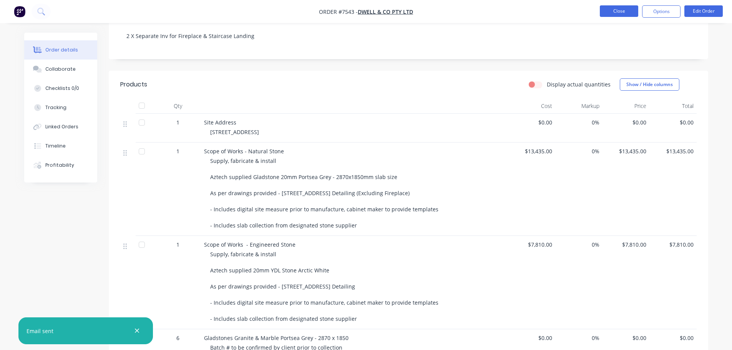
click at [622, 11] on button "Close" at bounding box center [619, 11] width 38 height 12
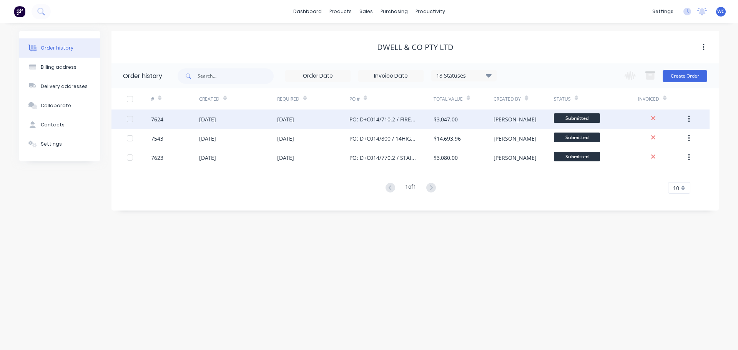
click at [290, 120] on div "[DATE]" at bounding box center [285, 119] width 17 height 8
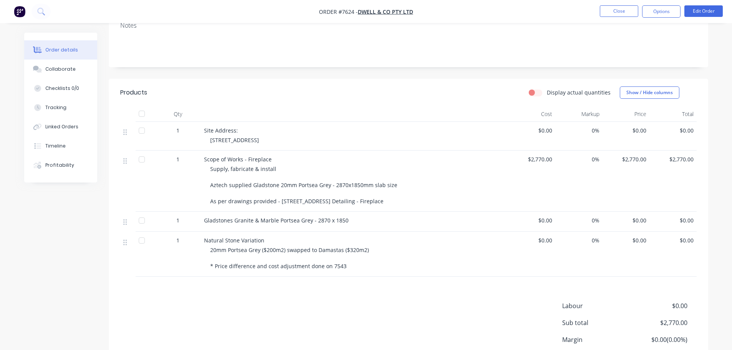
scroll to position [154, 0]
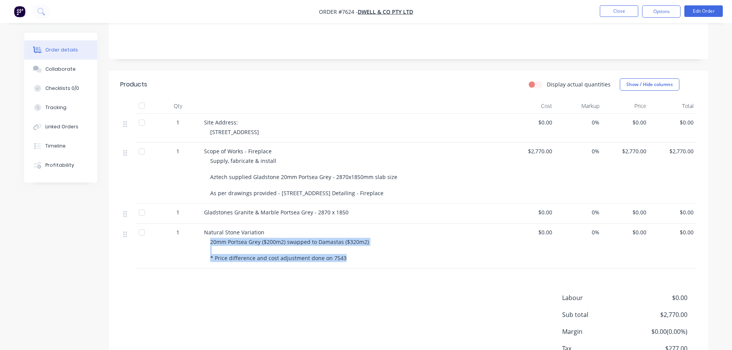
drag, startPoint x: 211, startPoint y: 231, endPoint x: 353, endPoint y: 247, distance: 143.4
click at [353, 247] on div "20mm Portsea Grey ($200m2) swapped to Damastas ($320m2) * Price difference and …" at bounding box center [357, 250] width 295 height 24
copy span "20mm Portsea Grey ($200m2) swapped to Damastas ($320m2) * Price difference and …"
click at [617, 8] on button "Close" at bounding box center [619, 11] width 38 height 12
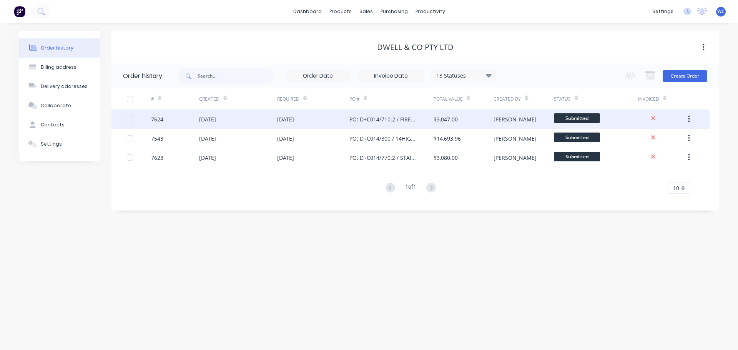
click at [366, 119] on div "PO: D+C014/710.2 / FIREPLACE" at bounding box center [383, 119] width 69 height 8
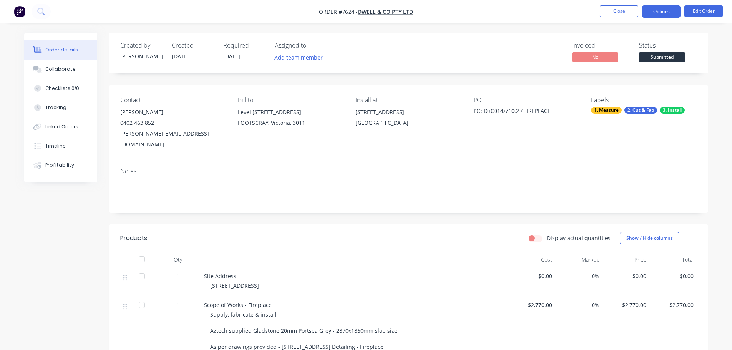
click at [629, 10] on button "Options" at bounding box center [661, 11] width 38 height 12
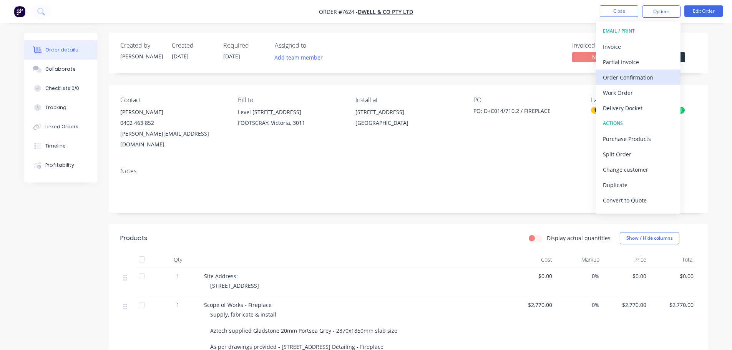
click at [624, 75] on div "Order Confirmation" at bounding box center [638, 77] width 71 height 11
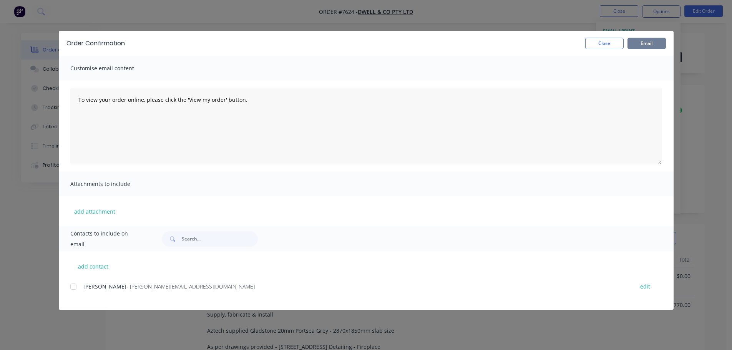
click at [629, 43] on button "Email" at bounding box center [646, 44] width 38 height 12
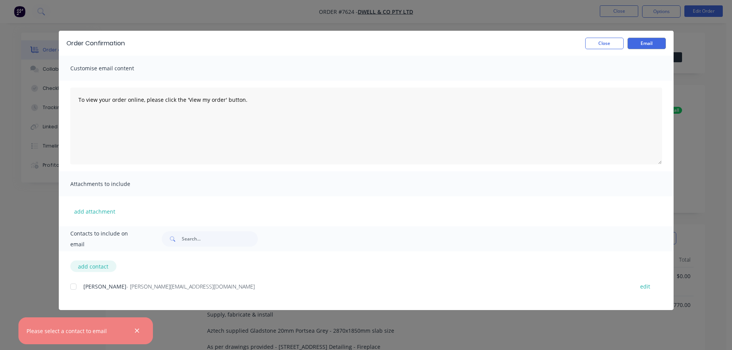
click at [97, 266] on button "add contact" at bounding box center [93, 267] width 46 height 12
select select "AU"
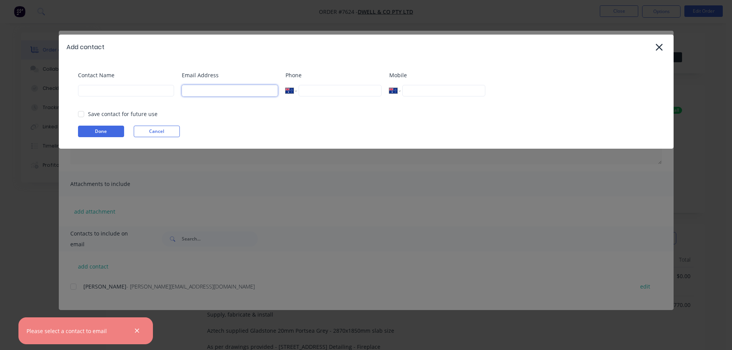
click at [195, 93] on input at bounding box center [230, 91] width 96 height 12
type input "[PERSON_NAME][EMAIL_ADDRESS][DOMAIN_NAME]"
type input "[PERSON_NAME]"
type input "0417 190 983"
select select "AU"
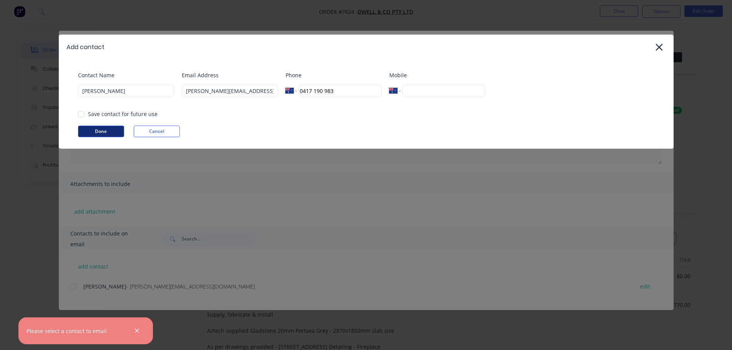
select select "AU"
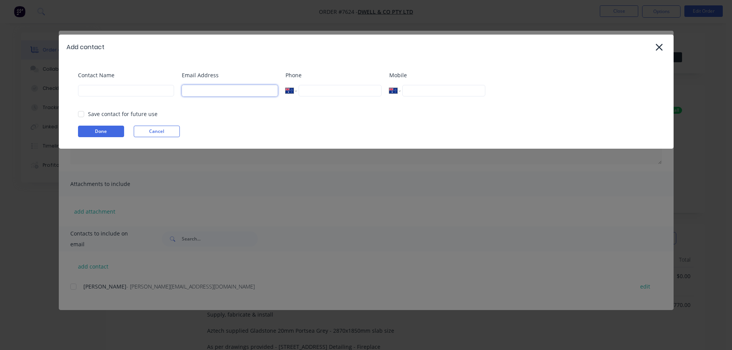
click at [199, 92] on input at bounding box center [230, 91] width 96 height 12
type input "[PERSON_NAME][EMAIL_ADDRESS][DOMAIN_NAME]"
type input "[PERSON_NAME]"
type input "0417 190 983"
click at [104, 129] on button "Done" at bounding box center [101, 132] width 46 height 12
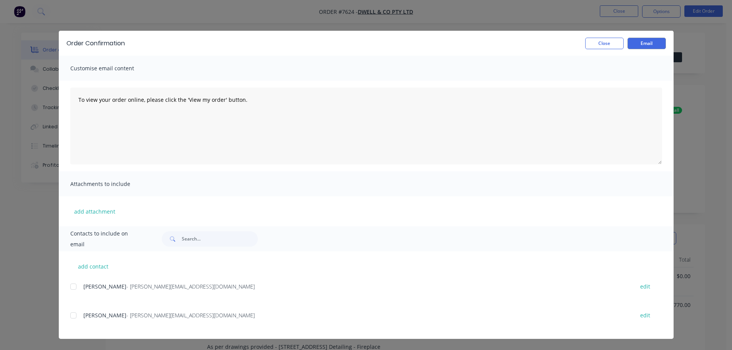
click at [75, 315] on div at bounding box center [73, 315] width 15 height 15
click at [629, 40] on button "Email" at bounding box center [646, 44] width 38 height 12
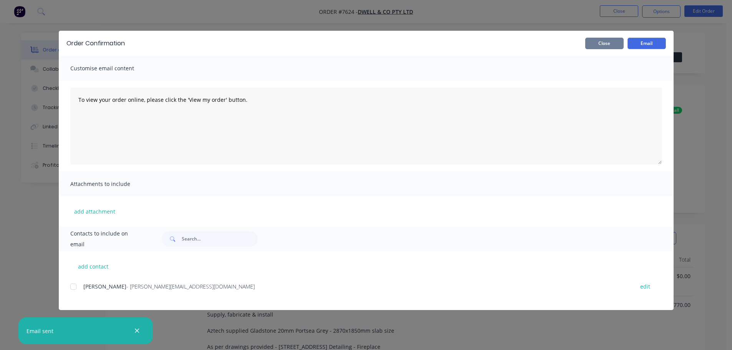
click at [605, 43] on button "Close" at bounding box center [604, 44] width 38 height 12
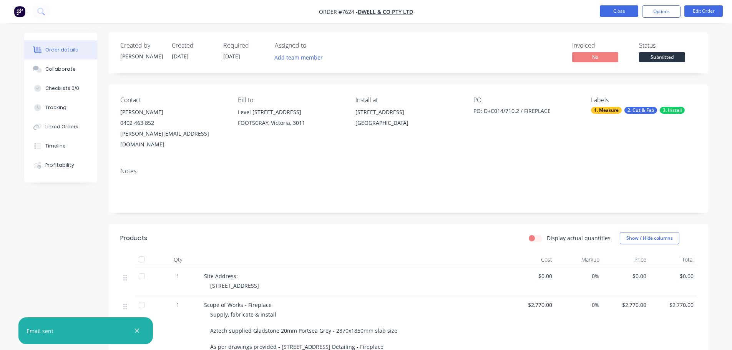
click at [627, 12] on button "Close" at bounding box center [619, 11] width 38 height 12
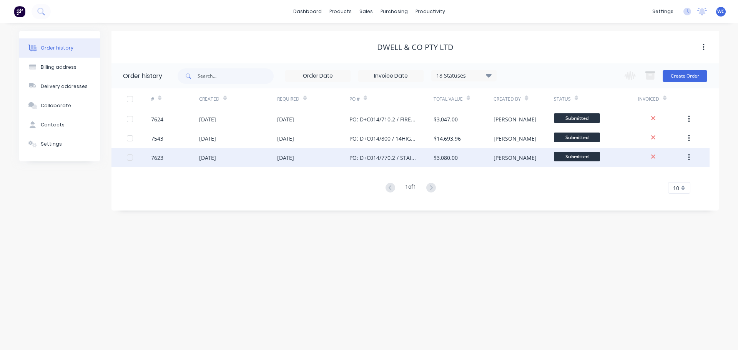
click at [231, 155] on div "[DATE]" at bounding box center [238, 157] width 78 height 19
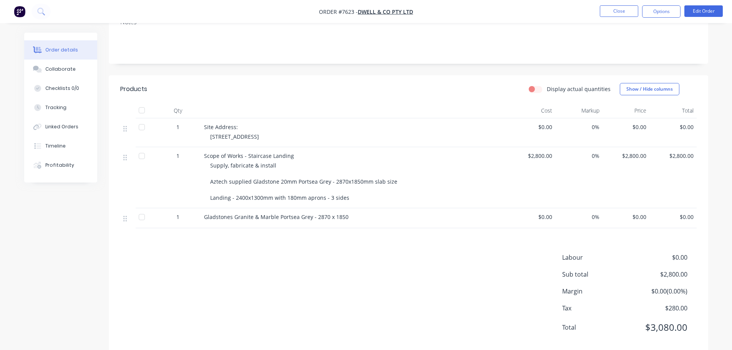
scroll to position [153, 0]
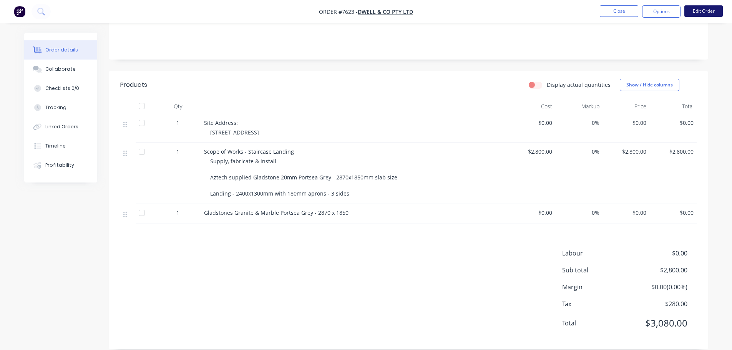
click at [629, 12] on button "Edit Order" at bounding box center [703, 11] width 38 height 12
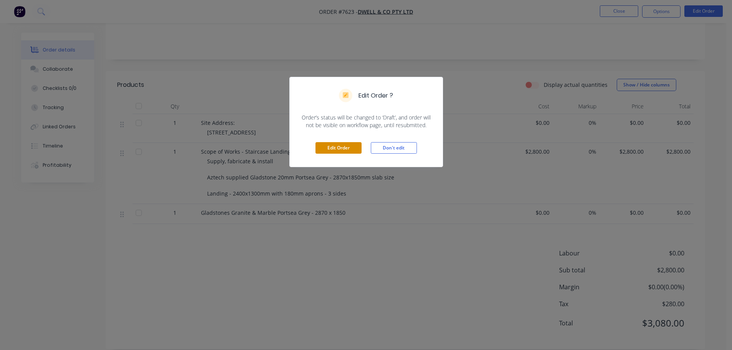
click at [344, 148] on button "Edit Order" at bounding box center [338, 148] width 46 height 12
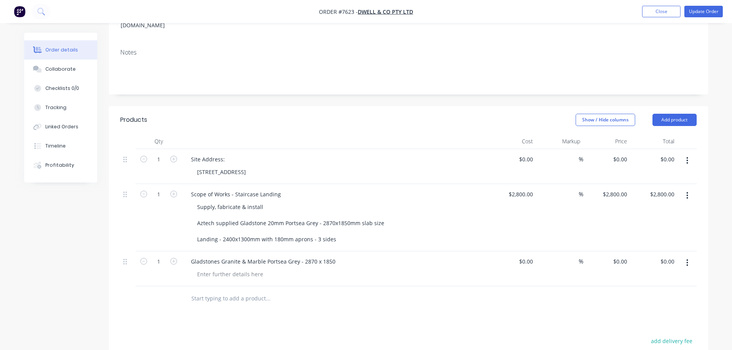
scroll to position [154, 0]
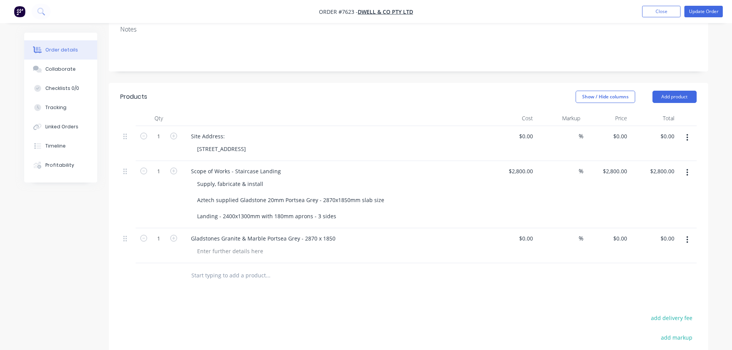
click at [202, 268] on input "text" at bounding box center [268, 275] width 154 height 15
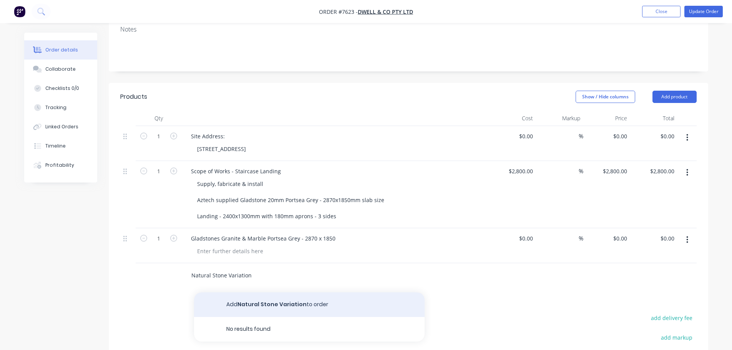
type input "Natural Stone Variation"
drag, startPoint x: 249, startPoint y: 294, endPoint x: 240, endPoint y: 289, distance: 10.2
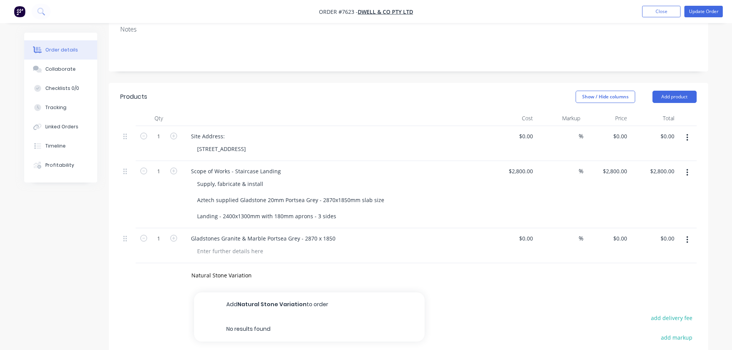
click at [247, 294] on button "Add Natural Stone Variation to order" at bounding box center [309, 304] width 231 height 25
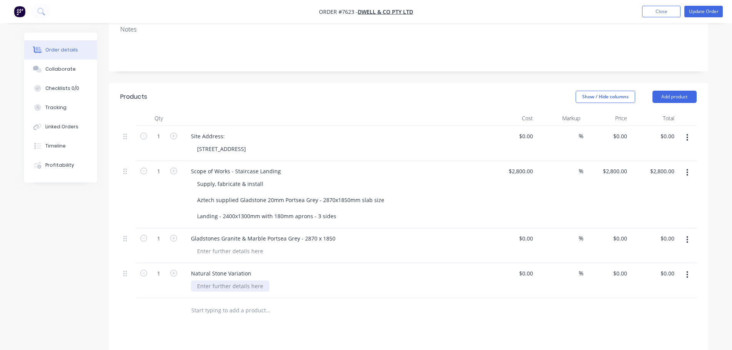
click at [215, 280] on div at bounding box center [230, 285] width 78 height 11
paste div
click at [629, 8] on button "Update Order" at bounding box center [703, 12] width 38 height 12
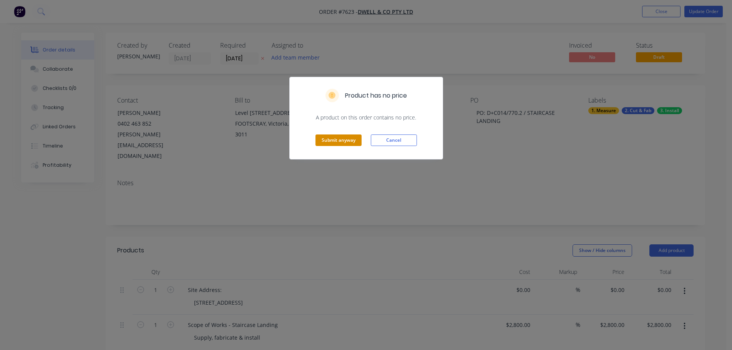
click at [350, 138] on button "Submit anyway" at bounding box center [338, 140] width 46 height 12
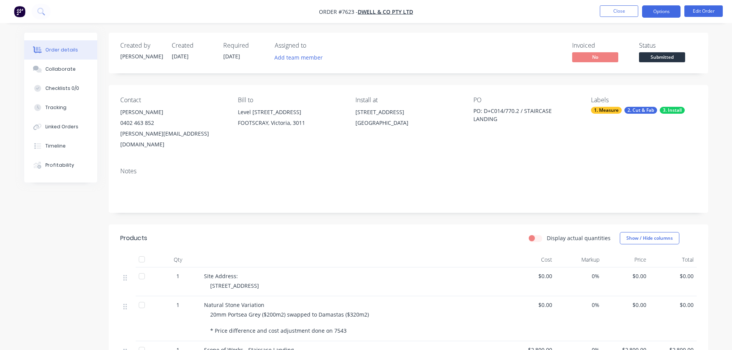
click at [629, 10] on button "Options" at bounding box center [661, 11] width 38 height 12
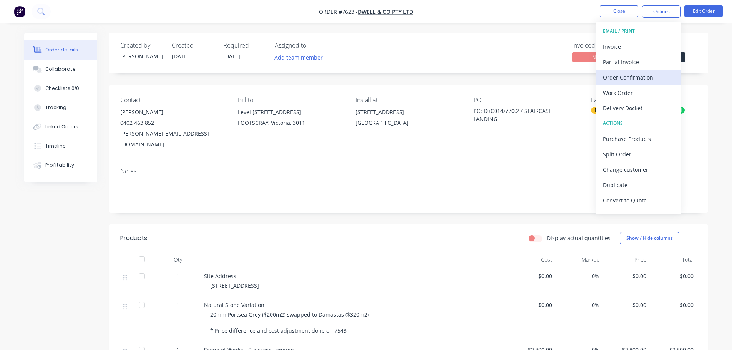
click at [625, 76] on div "Order Confirmation" at bounding box center [638, 77] width 71 height 11
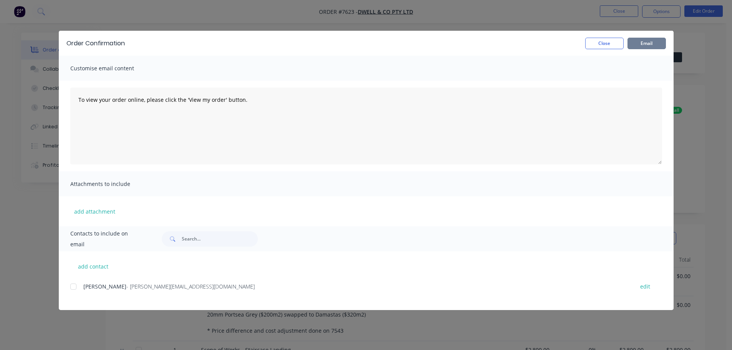
click at [629, 42] on button "Email" at bounding box center [646, 44] width 38 height 12
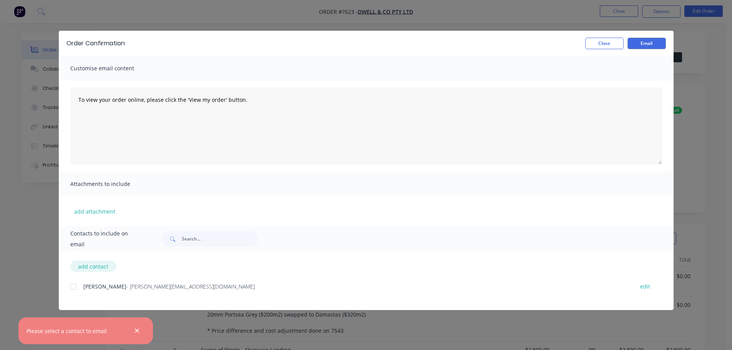
click at [100, 266] on button "add contact" at bounding box center [93, 267] width 46 height 12
select select "AU"
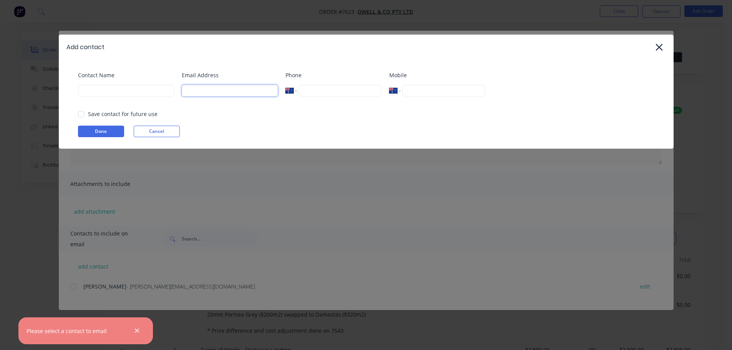
click at [196, 90] on input at bounding box center [230, 91] width 96 height 12
select select "AU"
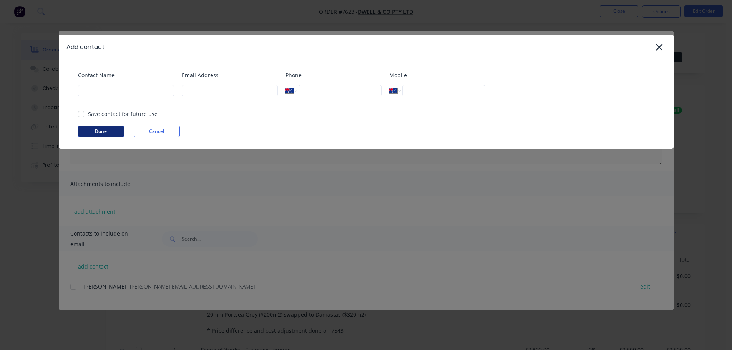
click at [115, 131] on button "Done" at bounding box center [101, 132] width 46 height 12
click at [197, 93] on input at bounding box center [230, 91] width 96 height 12
type input "[PERSON_NAME][EMAIL_ADDRESS][DOMAIN_NAME]"
type input "[PERSON_NAME]"
type input "0417 190 983"
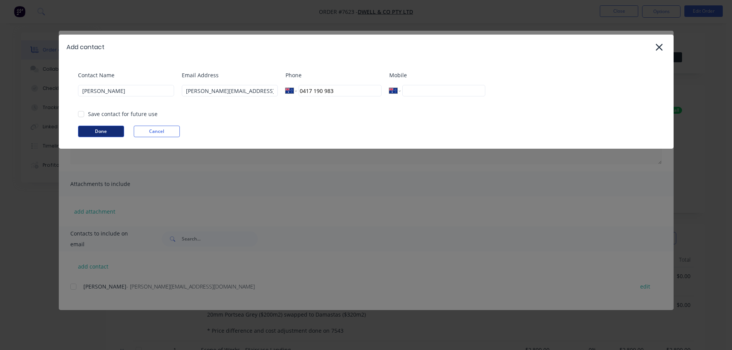
click at [108, 131] on button "Done" at bounding box center [101, 132] width 46 height 12
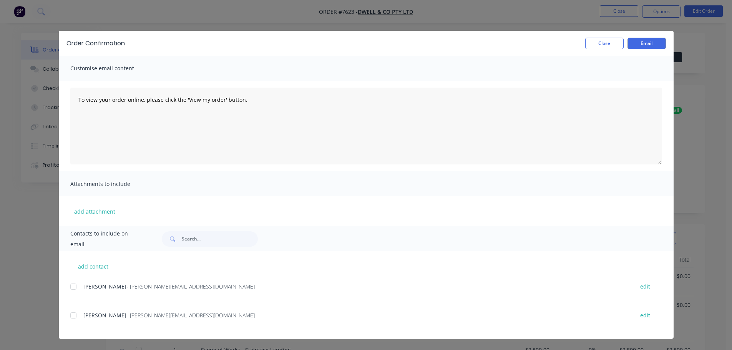
click at [76, 314] on div at bounding box center [73, 315] width 15 height 15
drag, startPoint x: 650, startPoint y: 43, endPoint x: 652, endPoint y: 50, distance: 7.5
click at [629, 43] on button "Email" at bounding box center [646, 44] width 38 height 12
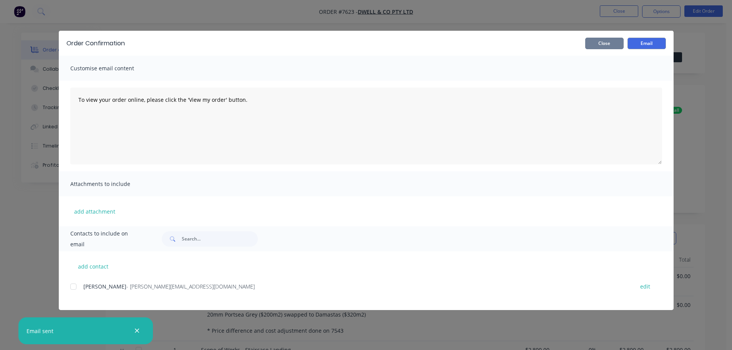
drag, startPoint x: 610, startPoint y: 44, endPoint x: 547, endPoint y: 32, distance: 63.8
click at [606, 43] on button "Close" at bounding box center [604, 44] width 38 height 12
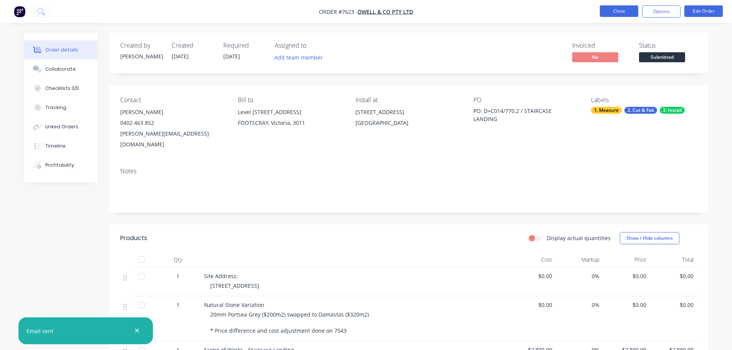
click at [617, 12] on button "Close" at bounding box center [619, 11] width 38 height 12
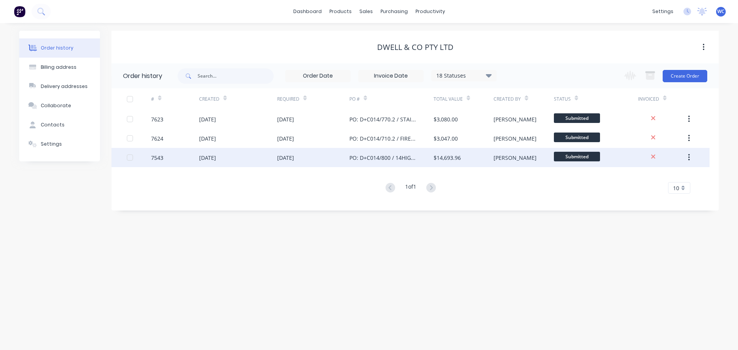
click at [292, 157] on div "[DATE]" at bounding box center [285, 158] width 17 height 8
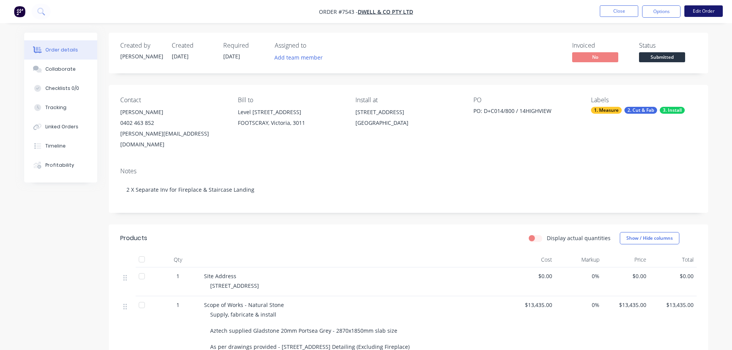
click at [629, 12] on button "Edit Order" at bounding box center [703, 11] width 38 height 12
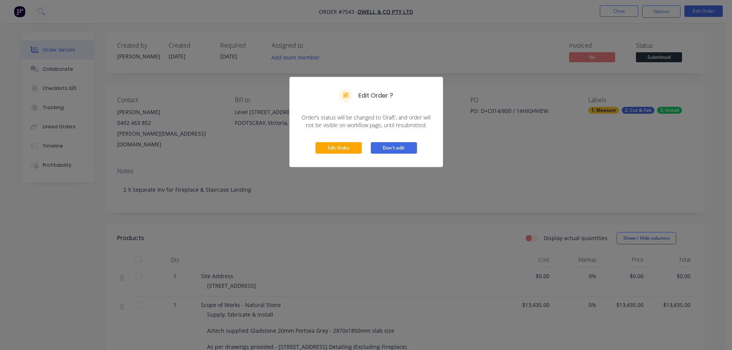
drag, startPoint x: 403, startPoint y: 146, endPoint x: 435, endPoint y: 146, distance: 31.1
click at [404, 146] on button "Don't edit" at bounding box center [394, 148] width 46 height 12
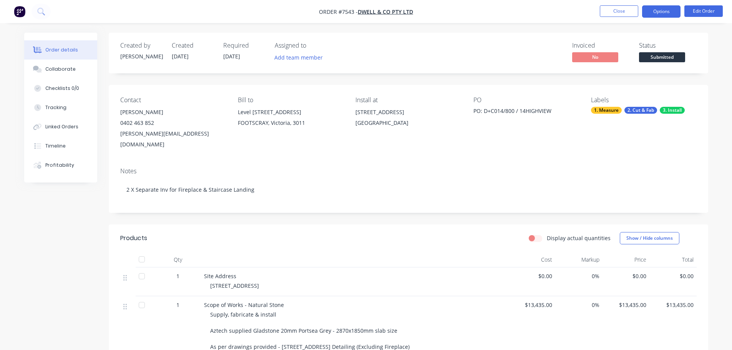
click at [629, 12] on button "Options" at bounding box center [661, 11] width 38 height 12
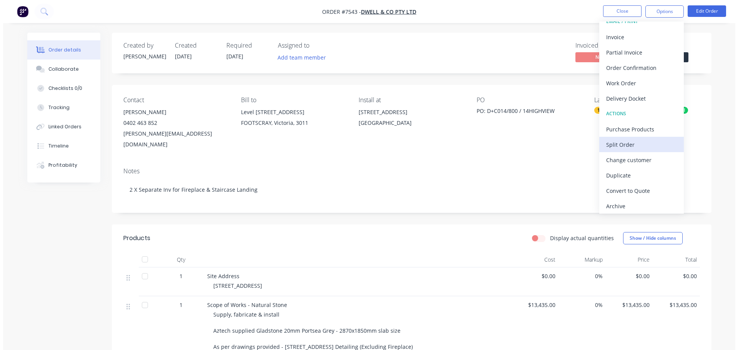
scroll to position [12, 0]
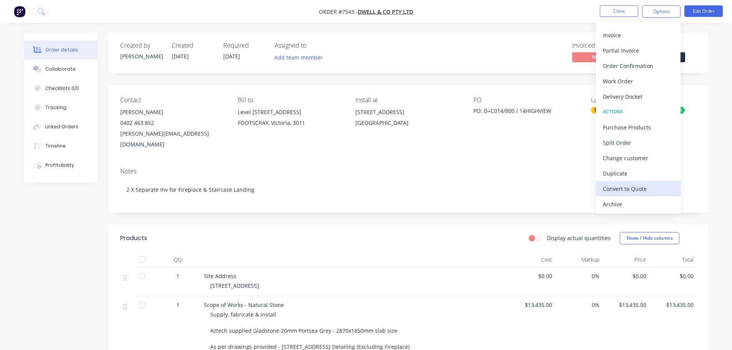
click at [629, 189] on div "Convert to Quote" at bounding box center [638, 188] width 71 height 11
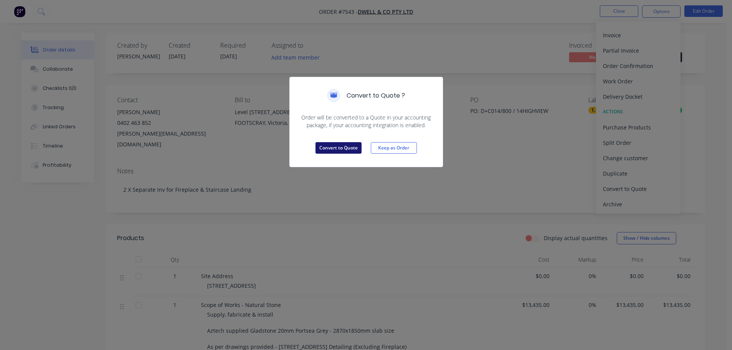
click at [339, 148] on button "Convert to Quote" at bounding box center [338, 148] width 46 height 12
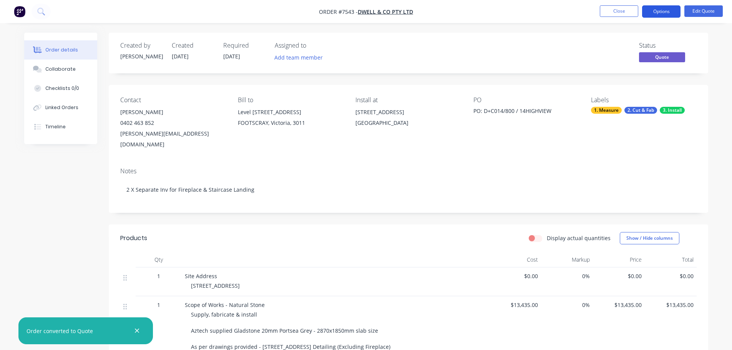
click at [629, 10] on button "Options" at bounding box center [661, 11] width 38 height 12
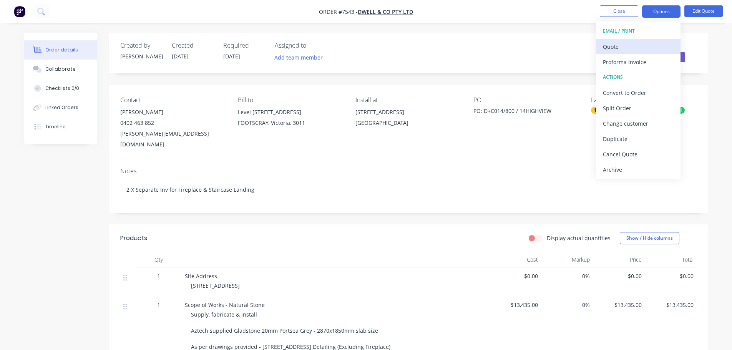
click at [614, 47] on div "Quote" at bounding box center [638, 46] width 71 height 11
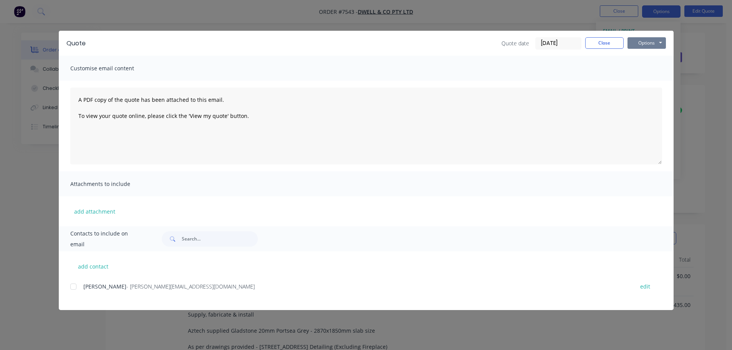
click at [629, 41] on button "Options" at bounding box center [646, 43] width 38 height 12
click at [629, 53] on button "Preview" at bounding box center [651, 56] width 49 height 13
click at [608, 40] on button "Close" at bounding box center [604, 43] width 38 height 12
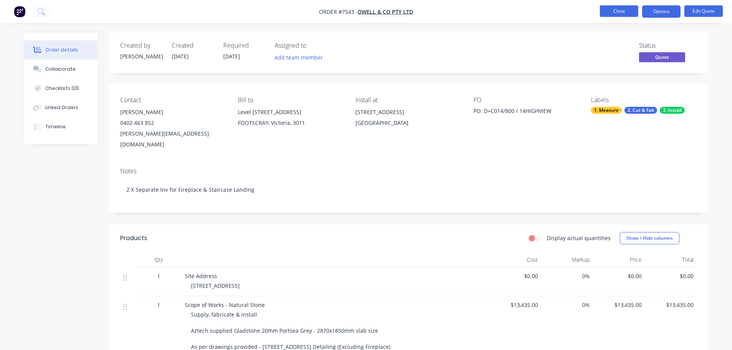
click at [616, 10] on button "Close" at bounding box center [619, 11] width 38 height 12
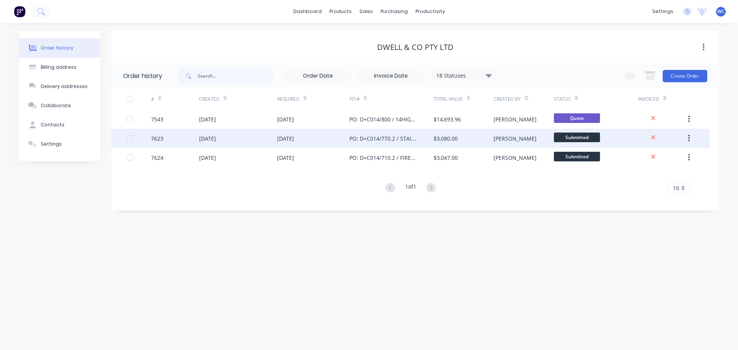
click at [294, 138] on div "[DATE]" at bounding box center [285, 138] width 17 height 8
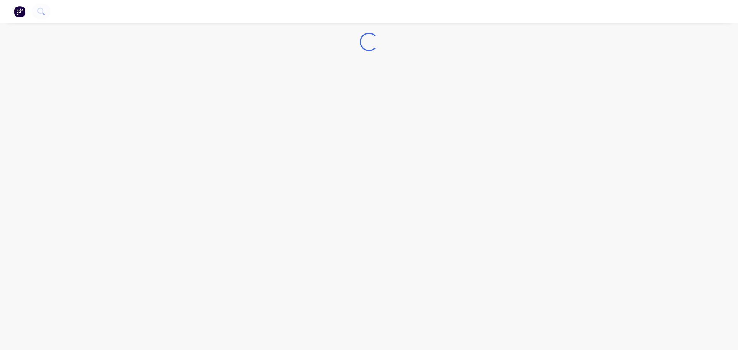
click at [296, 138] on div "Loading..." at bounding box center [369, 175] width 738 height 350
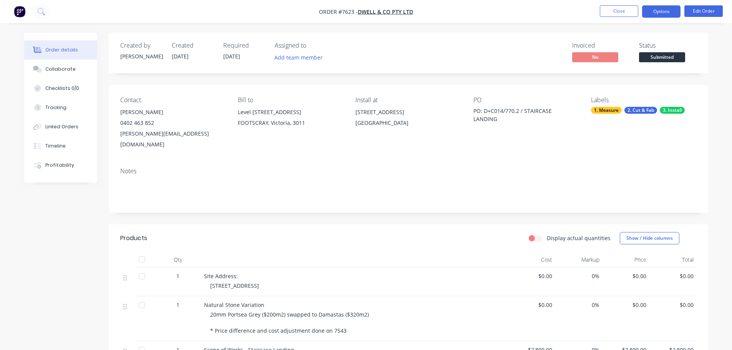
click at [629, 11] on button "Options" at bounding box center [661, 11] width 38 height 12
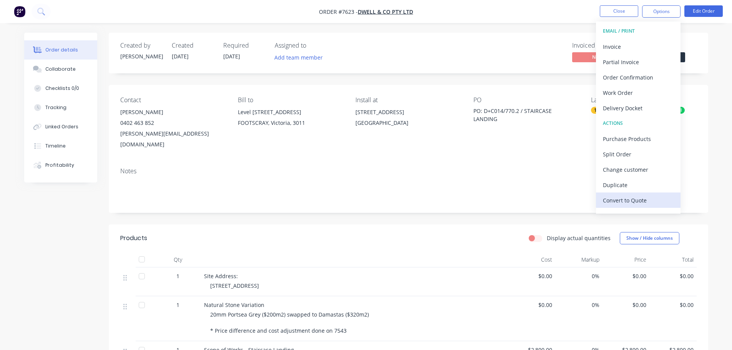
click at [625, 196] on div "Convert to Quote" at bounding box center [638, 200] width 71 height 11
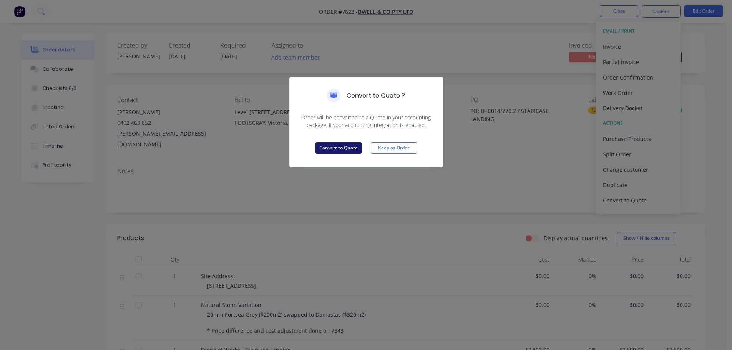
click at [342, 146] on button "Convert to Quote" at bounding box center [338, 148] width 46 height 12
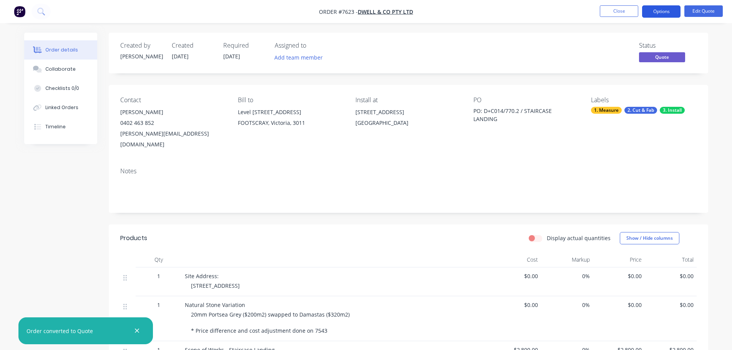
click at [629, 11] on button "Options" at bounding box center [661, 11] width 38 height 12
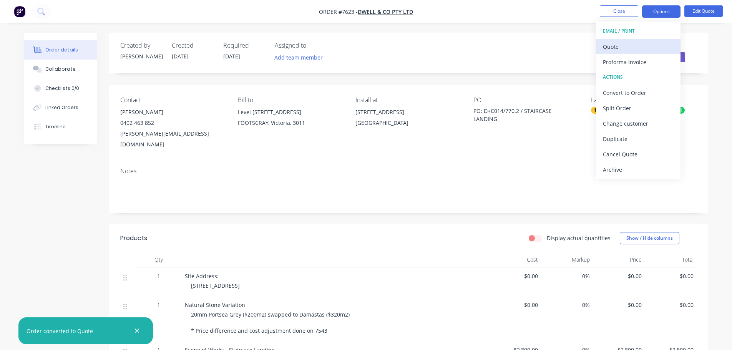
click at [617, 47] on div "Quote" at bounding box center [638, 46] width 71 height 11
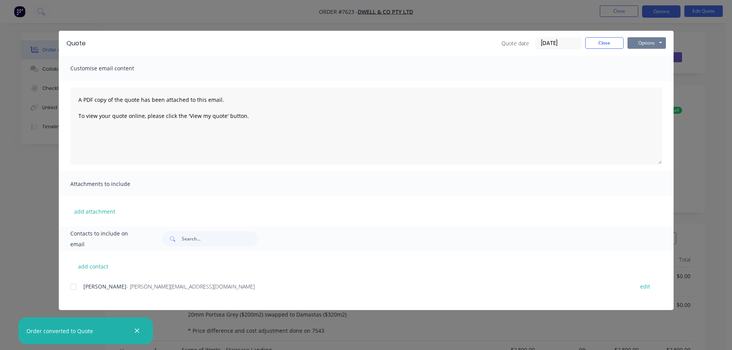
click at [629, 41] on button "Options" at bounding box center [646, 43] width 38 height 12
click at [629, 54] on button "Preview" at bounding box center [651, 56] width 49 height 13
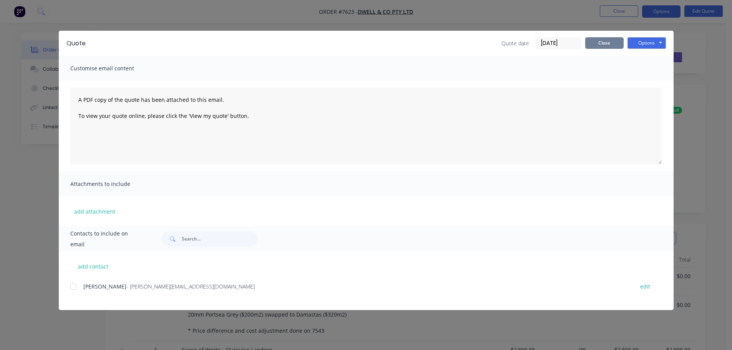
click at [602, 41] on button "Close" at bounding box center [604, 43] width 38 height 12
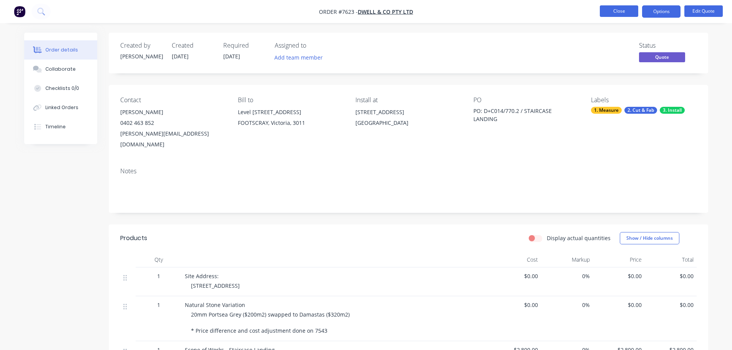
click at [629, 12] on button "Close" at bounding box center [619, 11] width 38 height 12
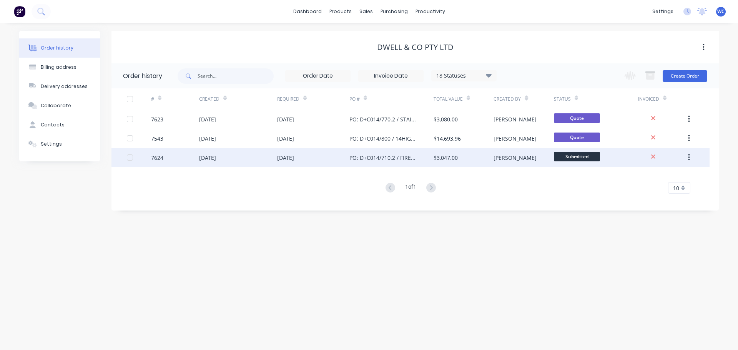
click at [385, 157] on div "PO: D+C014/710.2 / FIREPLACE" at bounding box center [383, 158] width 69 height 8
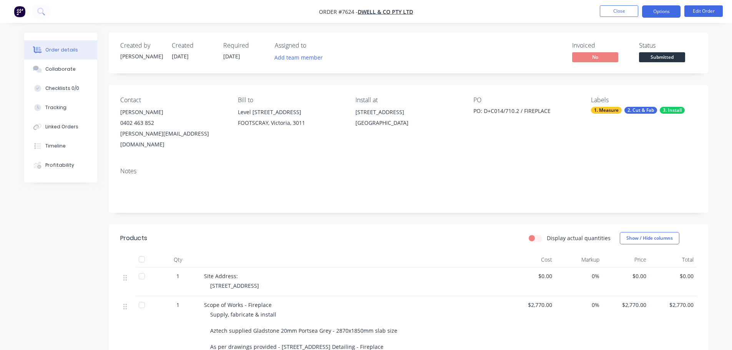
click at [629, 10] on button "Options" at bounding box center [661, 11] width 38 height 12
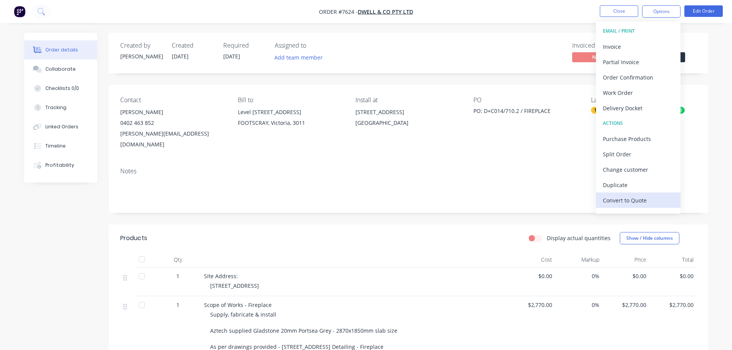
click at [629, 197] on div "Convert to Quote" at bounding box center [638, 200] width 71 height 11
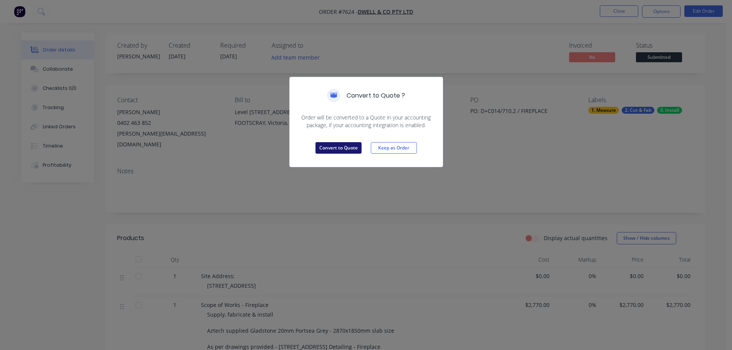
click at [334, 146] on button "Convert to Quote" at bounding box center [338, 148] width 46 height 12
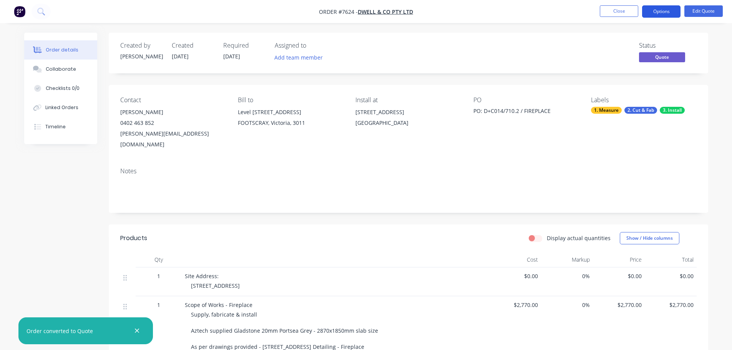
click at [629, 11] on button "Options" at bounding box center [661, 11] width 38 height 12
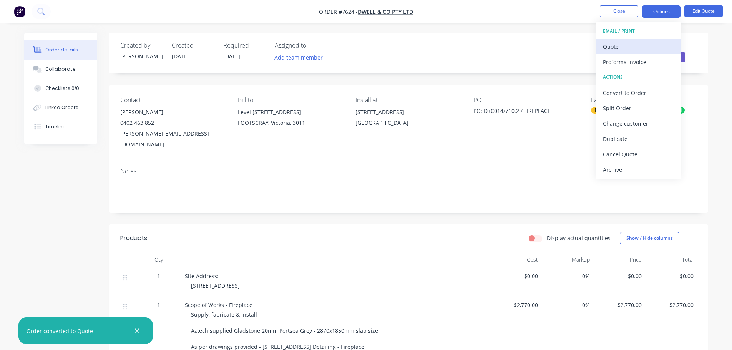
click at [612, 47] on div "Quote" at bounding box center [638, 46] width 71 height 11
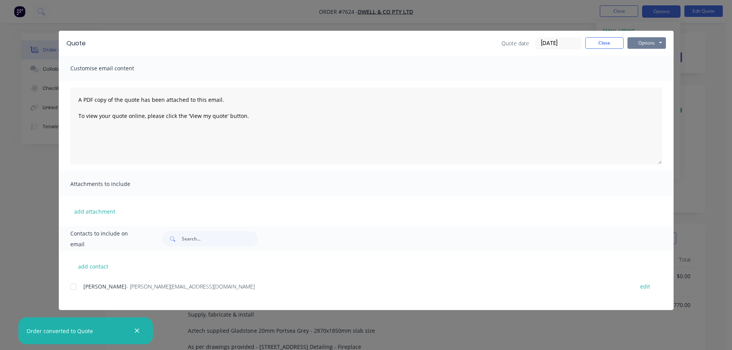
click at [629, 43] on button "Options" at bounding box center [646, 43] width 38 height 12
click at [629, 56] on button "Preview" at bounding box center [651, 56] width 49 height 13
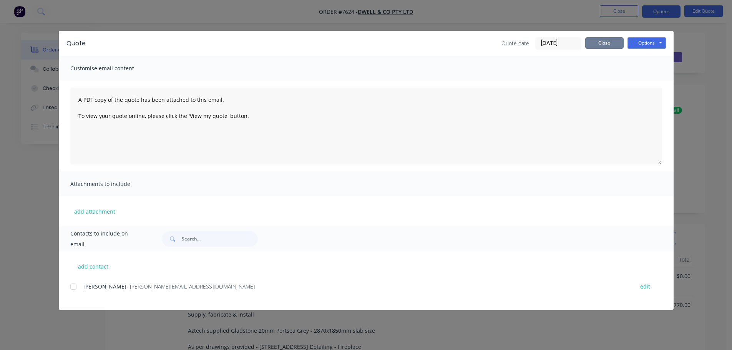
drag, startPoint x: 607, startPoint y: 41, endPoint x: 629, endPoint y: 43, distance: 22.3
click at [607, 42] on button "Close" at bounding box center [604, 43] width 38 height 12
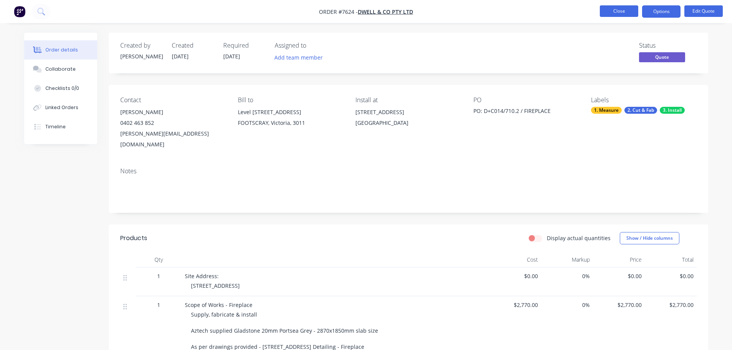
click at [619, 11] on button "Close" at bounding box center [619, 11] width 38 height 12
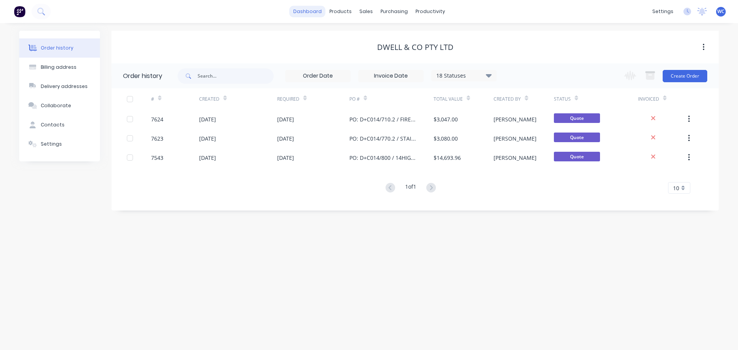
click at [310, 10] on link "dashboard" at bounding box center [307, 12] width 36 height 12
